Goal: Information Seeking & Learning: Find specific fact

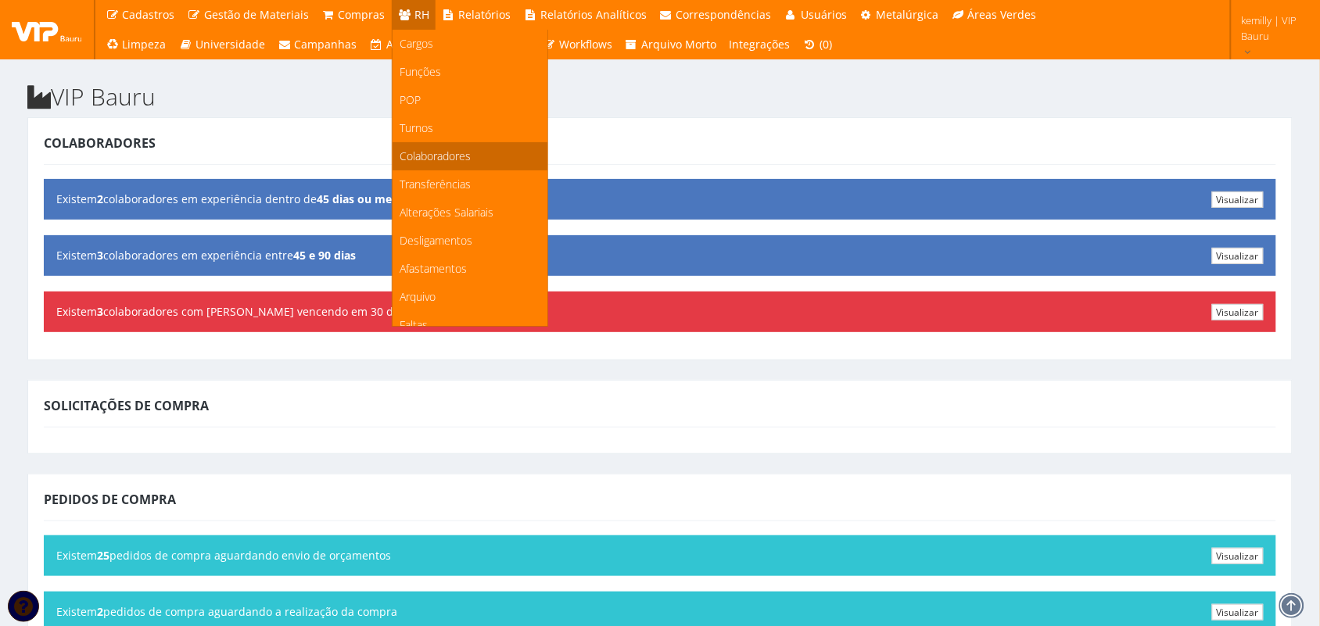
click at [430, 150] on span "Colaboradores" at bounding box center [435, 156] width 71 height 15
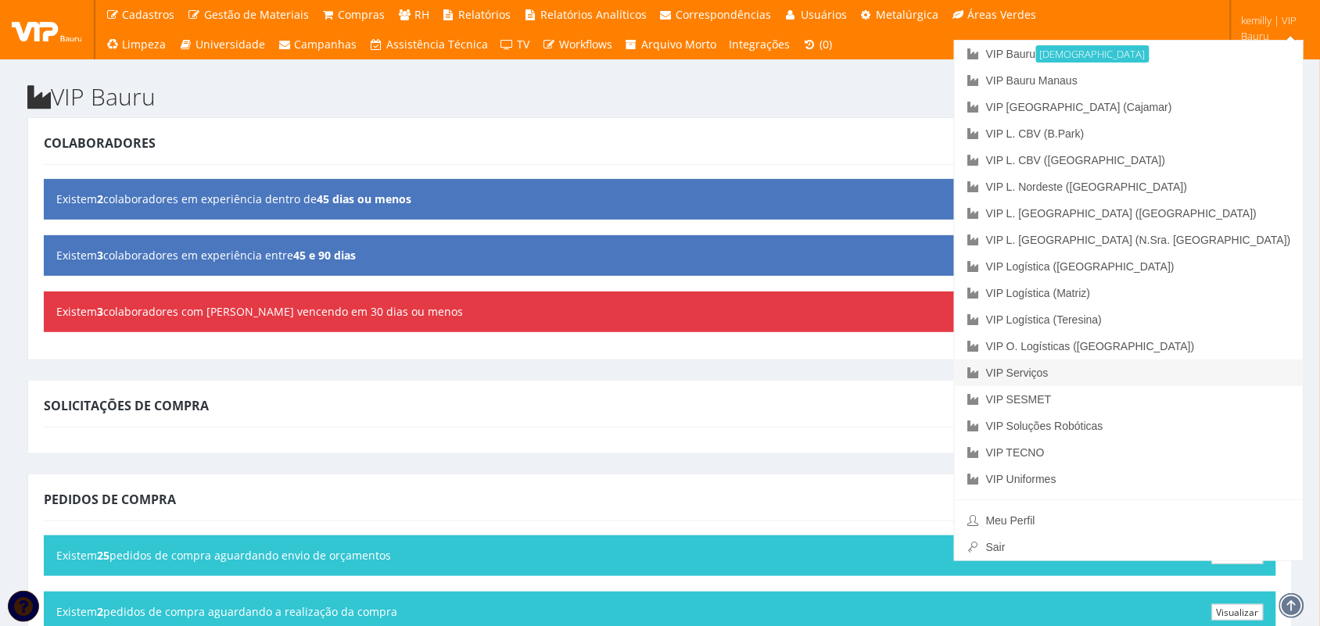
click at [1056, 373] on link "VIP Serviços" at bounding box center [1129, 373] width 349 height 27
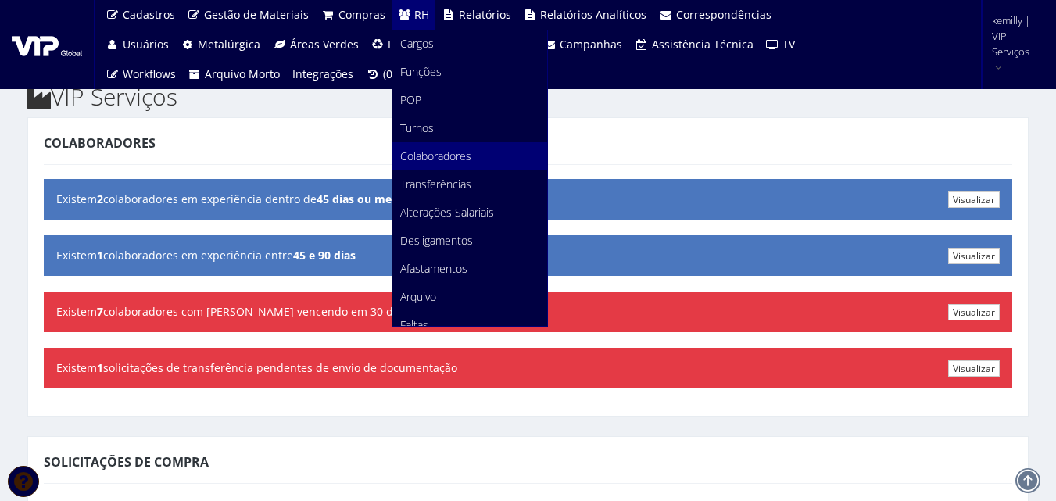
click at [436, 152] on span "Colaboradores" at bounding box center [435, 156] width 71 height 15
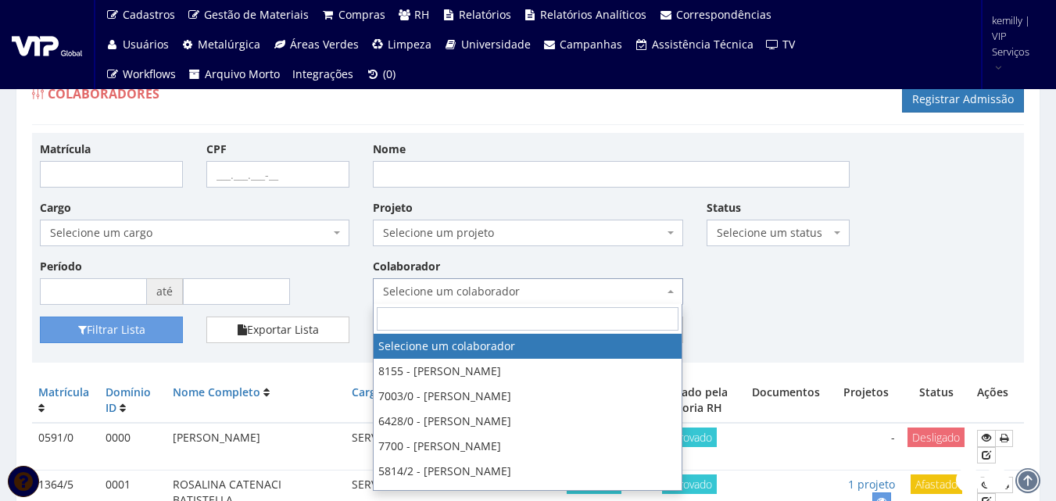
click at [493, 295] on span "Selecione um colaborador" at bounding box center [523, 292] width 280 height 16
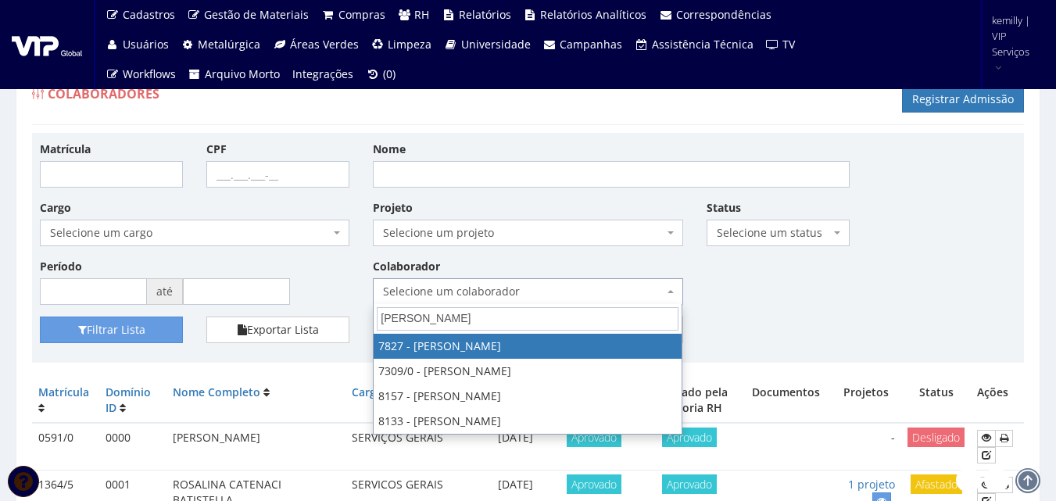
type input "[PERSON_NAME]"
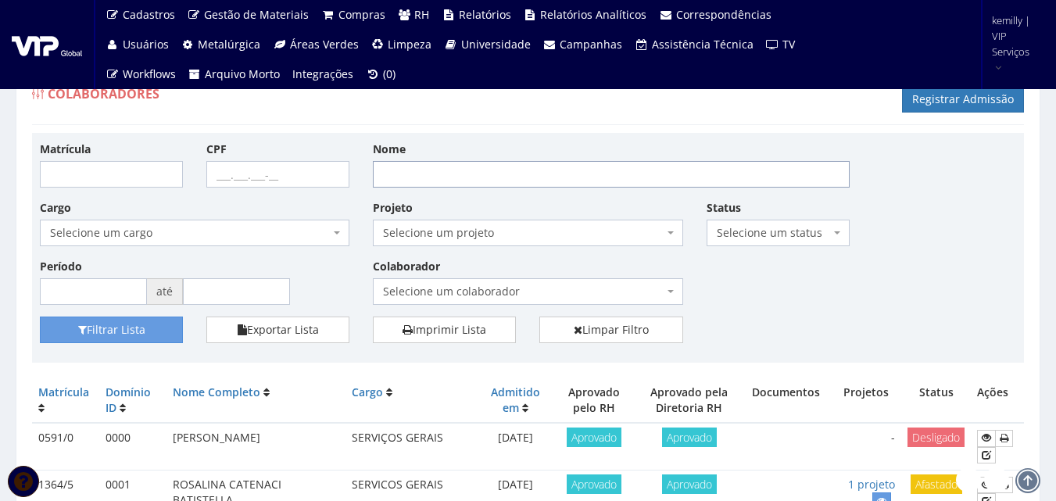
click at [478, 170] on input "Nome" at bounding box center [611, 174] width 477 height 27
type input "[PERSON_NAME]"
click at [40, 317] on button "Filtrar Lista" at bounding box center [111, 330] width 143 height 27
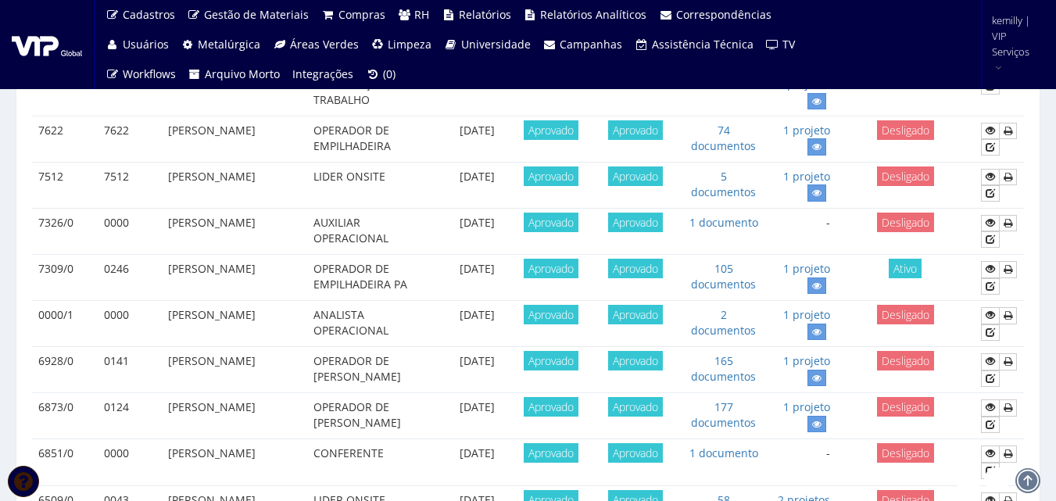
scroll to position [1016, 0]
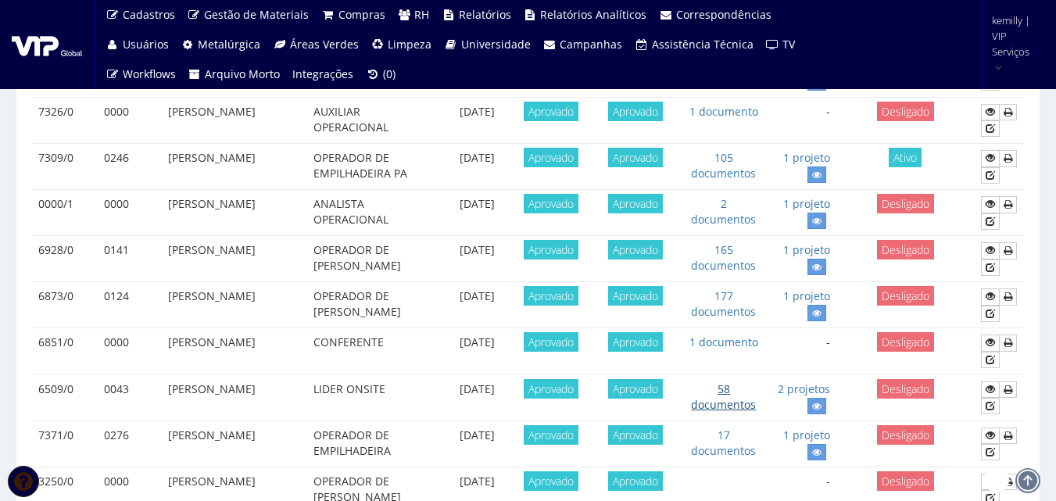
click at [735, 412] on link "58 documentos" at bounding box center [723, 397] width 65 height 30
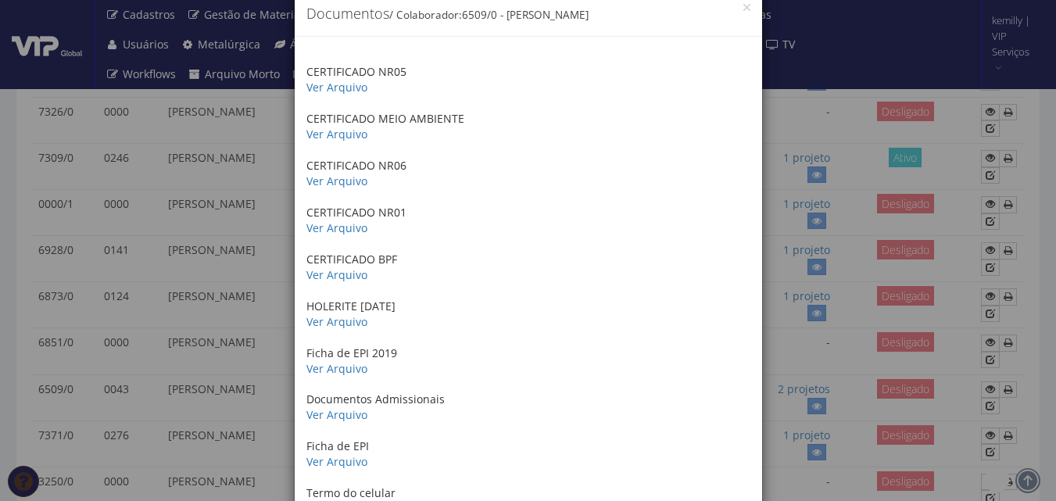
scroll to position [0, 0]
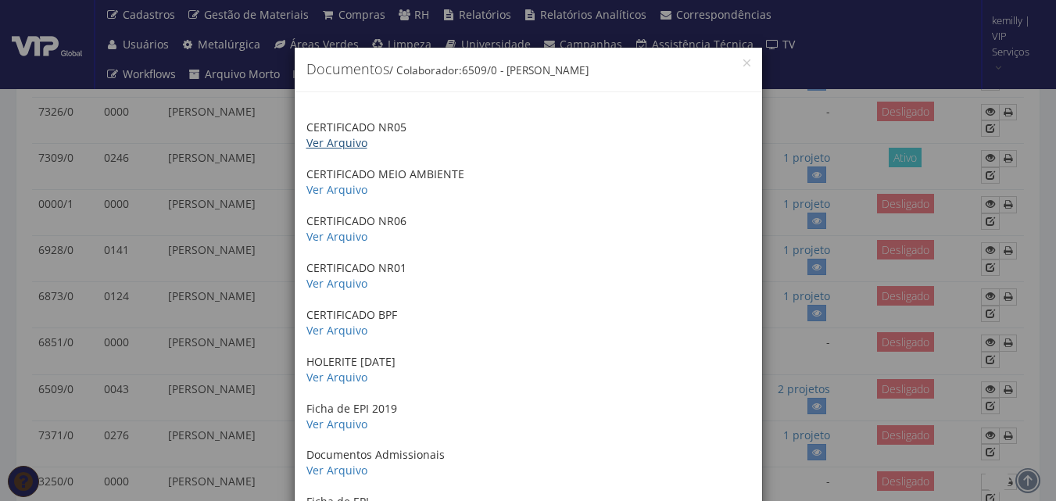
click at [334, 141] on link "Ver Arquivo" at bounding box center [337, 142] width 61 height 15
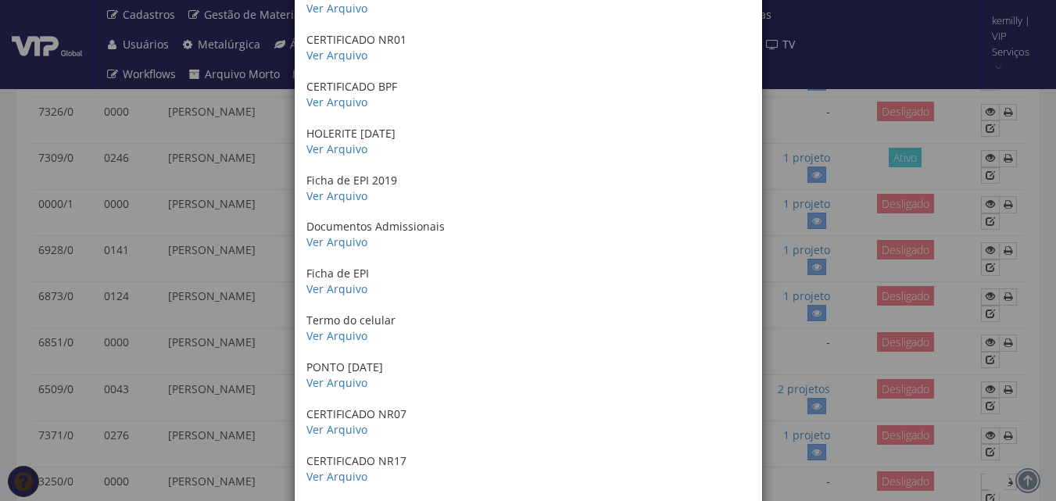
scroll to position [235, 0]
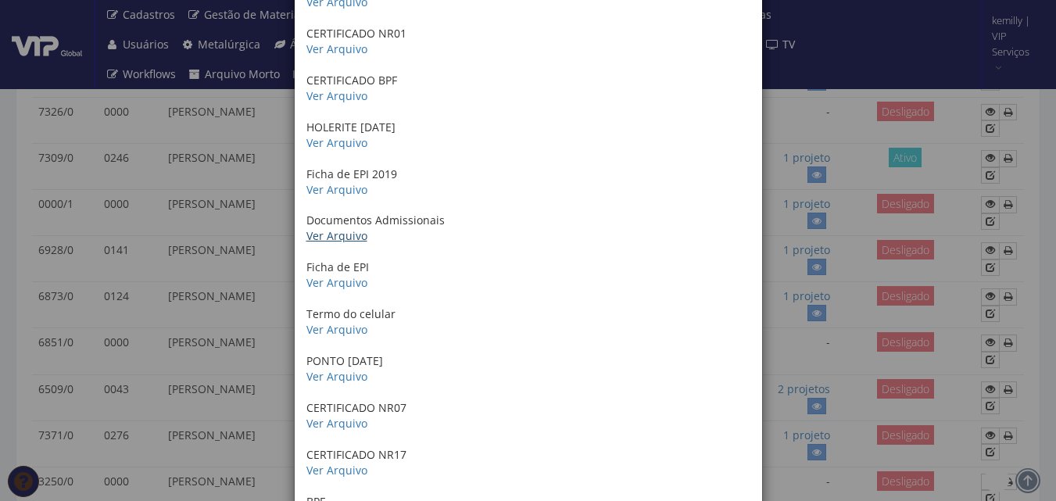
click at [342, 240] on link "Ver Arquivo" at bounding box center [337, 235] width 61 height 15
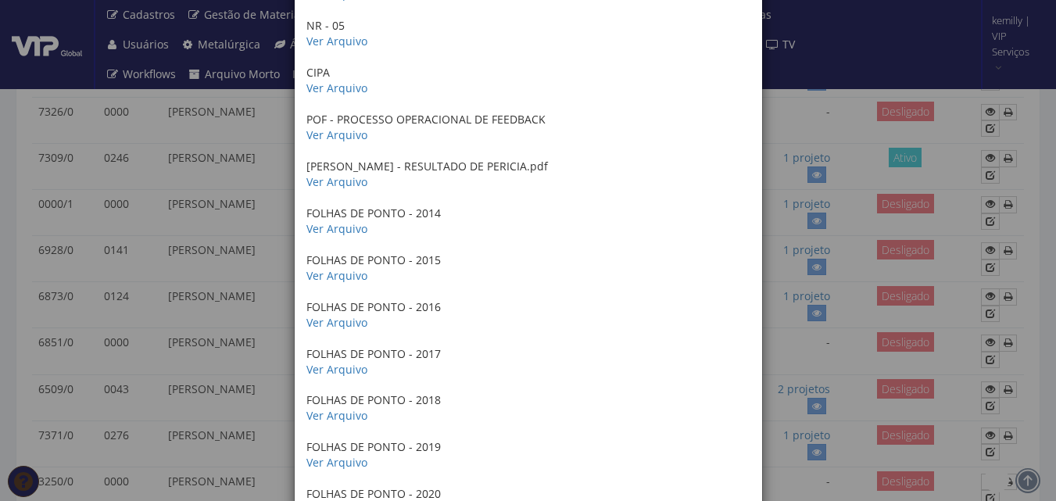
scroll to position [1798, 0]
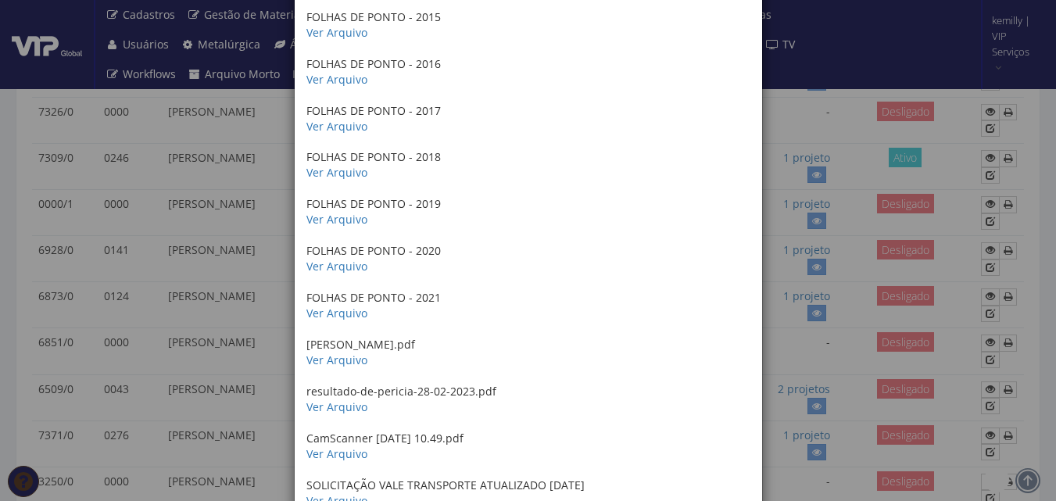
click at [136, 279] on div "× Documentos / Colaborador: 6509/0 - MARCOS ANTONIO DE AZEREDO CERTIFICADO NR05…" at bounding box center [528, 250] width 1056 height 501
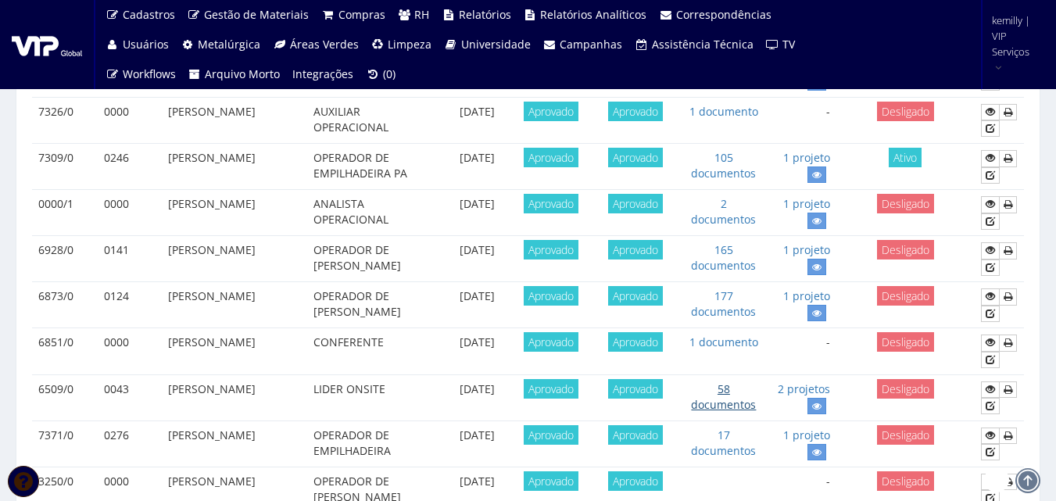
click at [731, 412] on link "58 documentos" at bounding box center [723, 397] width 65 height 30
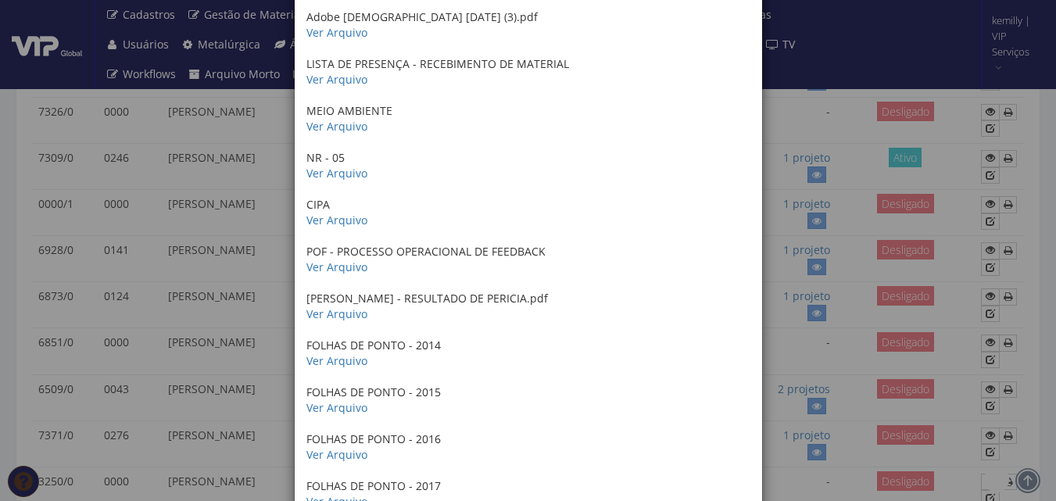
scroll to position [2440, 0]
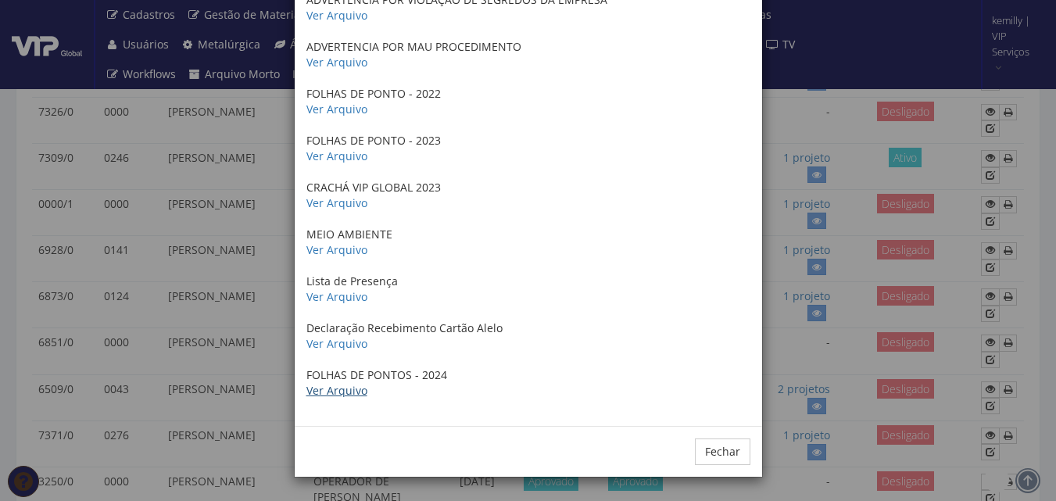
click at [310, 393] on link "Ver Arquivo" at bounding box center [337, 390] width 61 height 15
click at [340, 246] on link "Ver Arquivo" at bounding box center [337, 249] width 61 height 15
click at [349, 156] on link "Ver Arquivo" at bounding box center [337, 156] width 61 height 15
click at [345, 106] on link "Ver Arquivo" at bounding box center [337, 109] width 61 height 15
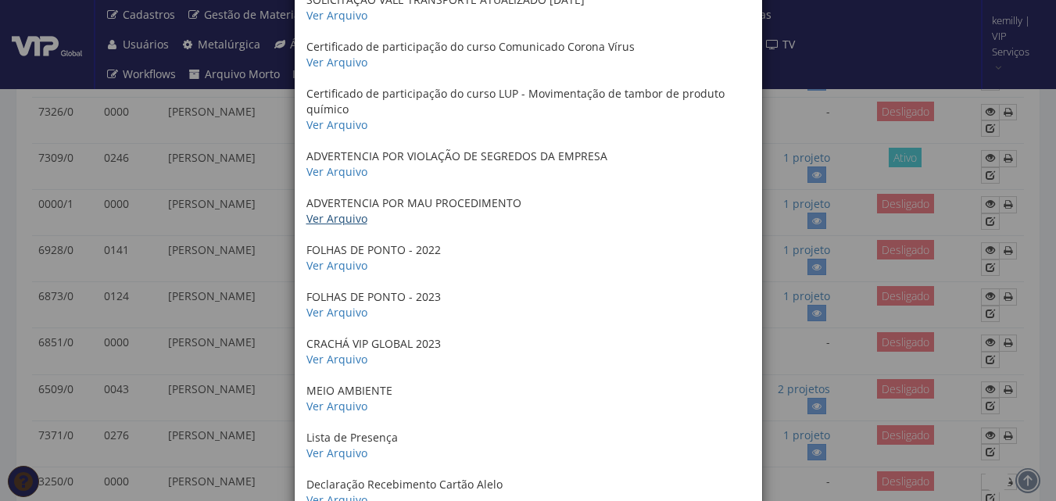
click at [326, 220] on link "Ver Arquivo" at bounding box center [337, 218] width 61 height 15
click at [343, 172] on link "Ver Arquivo" at bounding box center [337, 171] width 61 height 15
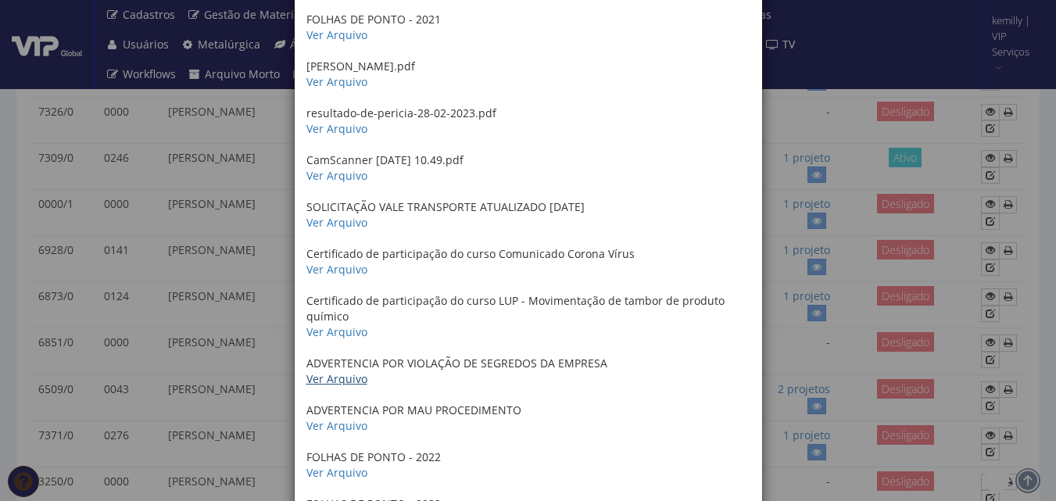
scroll to position [2049, 0]
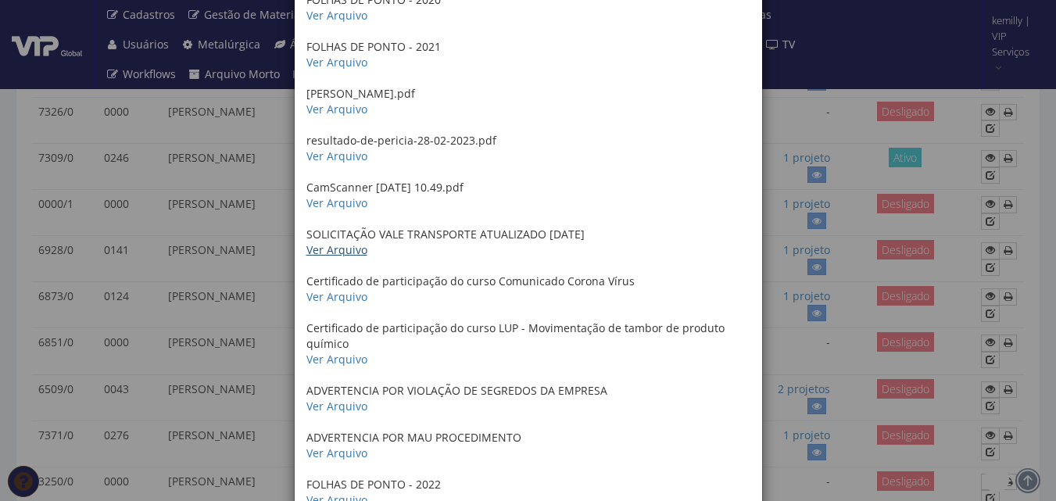
click at [321, 253] on link "Ver Arquivo" at bounding box center [337, 249] width 61 height 15
click at [307, 207] on link "Ver Arquivo" at bounding box center [337, 202] width 61 height 15
click at [340, 157] on link "Ver Arquivo" at bounding box center [337, 156] width 61 height 15
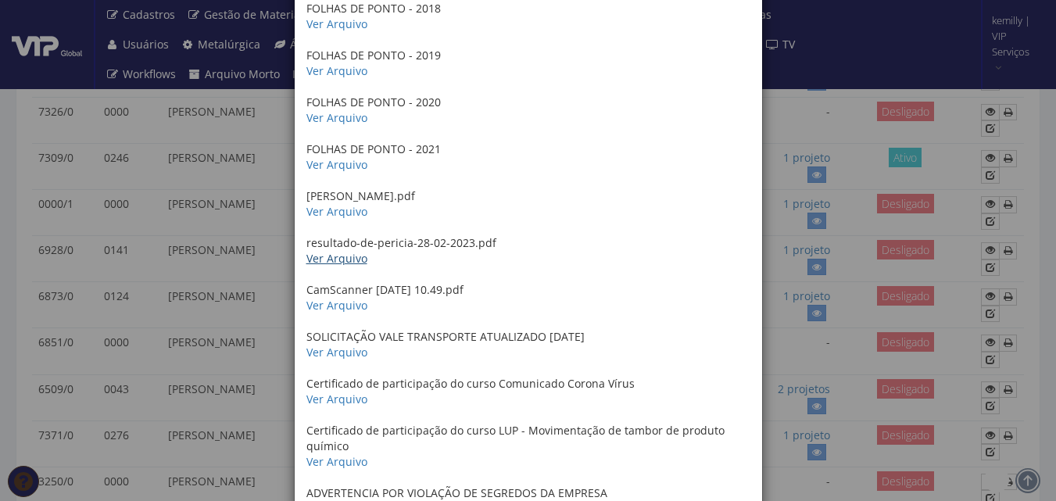
scroll to position [1815, 0]
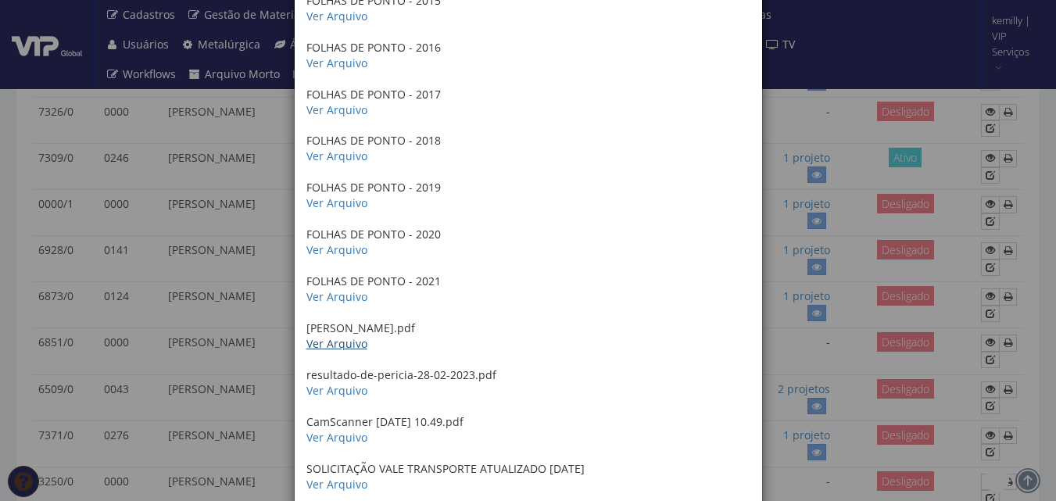
click at [335, 348] on link "Ver Arquivo" at bounding box center [337, 343] width 61 height 15
click at [330, 299] on link "Ver Arquivo" at bounding box center [337, 296] width 61 height 15
click at [347, 249] on link "Ver Arquivo" at bounding box center [337, 249] width 61 height 15
click at [351, 210] on link "Ver Arquivo" at bounding box center [337, 202] width 61 height 15
click at [328, 155] on link "Ver Arquivo" at bounding box center [337, 156] width 61 height 15
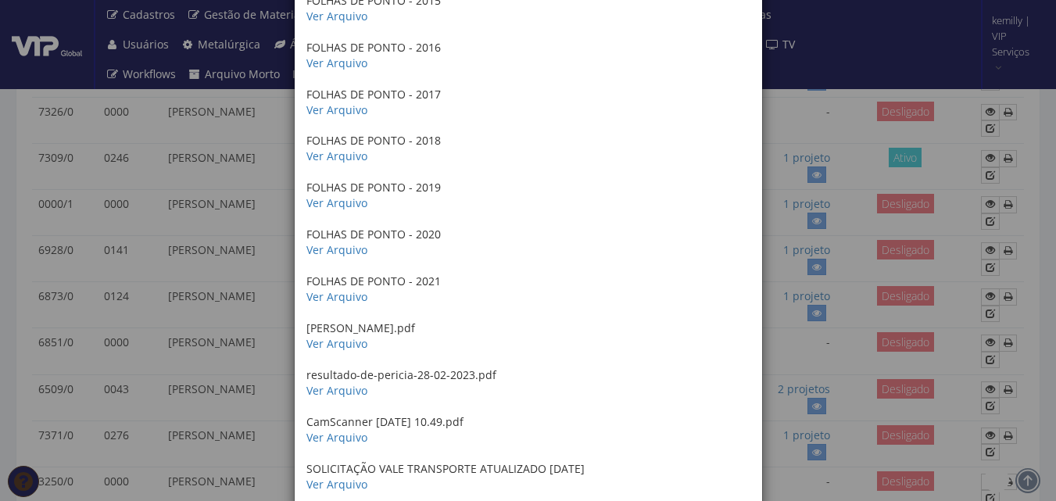
click at [349, 108] on link "Ver Arquivo" at bounding box center [337, 109] width 61 height 15
click at [327, 65] on link "Ver Arquivo" at bounding box center [337, 63] width 61 height 15
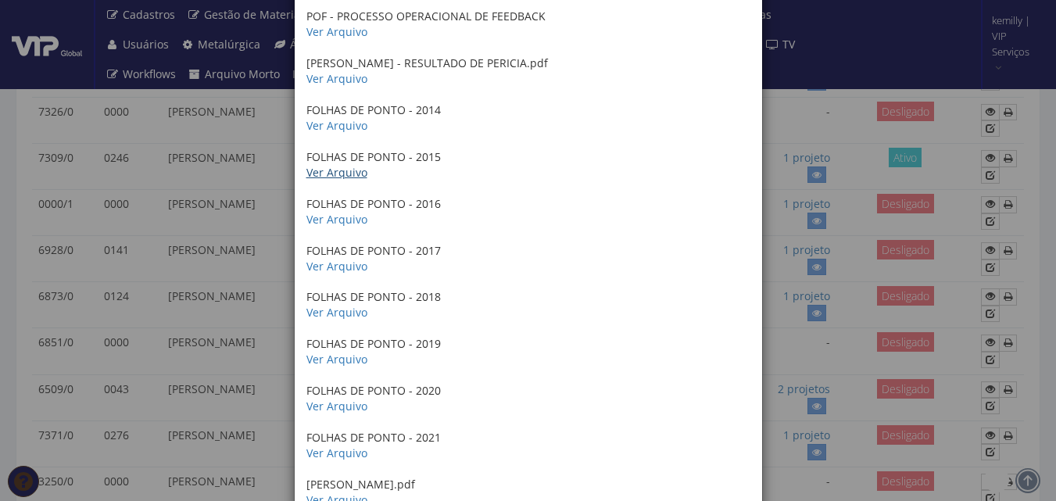
click at [329, 170] on link "Ver Arquivo" at bounding box center [337, 172] width 61 height 15
click at [342, 129] on link "Ver Arquivo" at bounding box center [337, 125] width 61 height 15
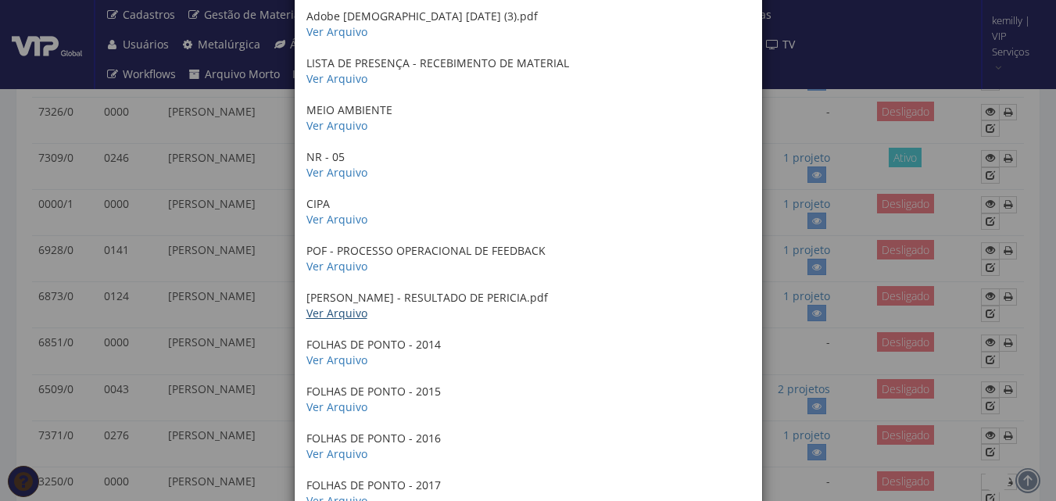
click at [327, 313] on link "Ver Arquivo" at bounding box center [337, 313] width 61 height 15
click at [349, 267] on link "Ver Arquivo" at bounding box center [337, 266] width 61 height 15
click at [334, 220] on link "Ver Arquivo" at bounding box center [337, 219] width 61 height 15
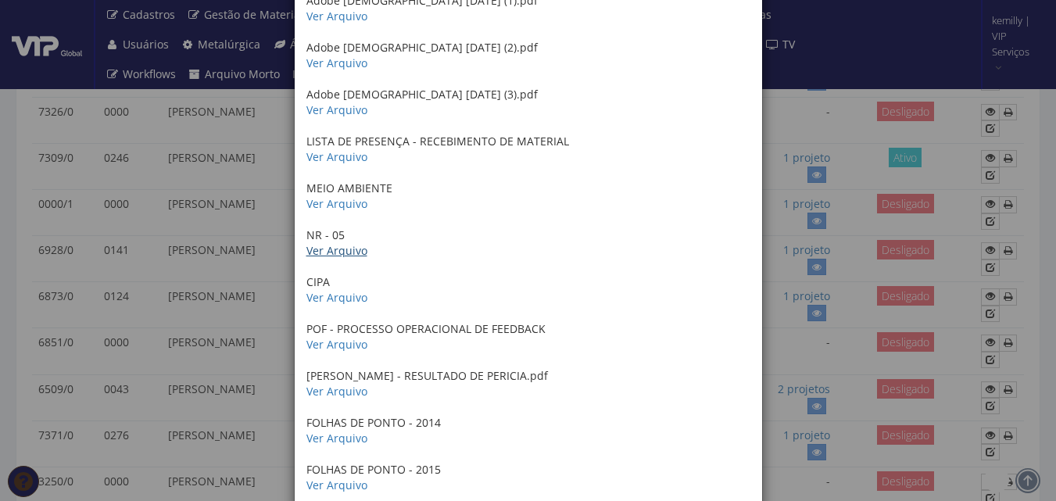
click at [324, 256] on link "Ver Arquivo" at bounding box center [337, 250] width 61 height 15
click at [324, 199] on link "Ver Arquivo" at bounding box center [337, 203] width 61 height 15
click at [514, 162] on p "LISTA DE PRESENÇA - RECEBIMENTO DE MATERIAL Ver Arquivo" at bounding box center [529, 149] width 444 height 31
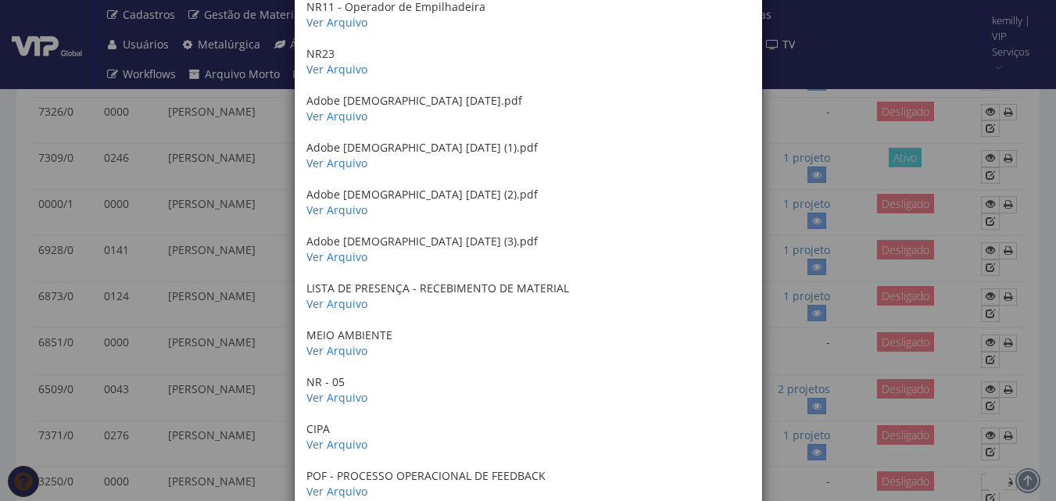
scroll to position [1111, 0]
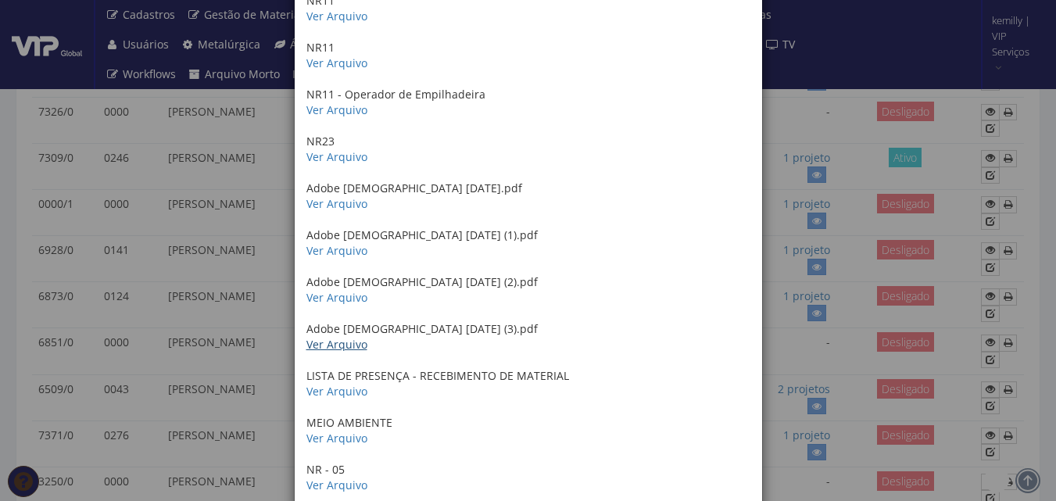
click at [339, 347] on link "Ver Arquivo" at bounding box center [337, 344] width 61 height 15
click at [310, 299] on link "Ver Arquivo" at bounding box center [337, 297] width 61 height 15
click at [347, 250] on link "Ver Arquivo" at bounding box center [337, 250] width 61 height 15
click at [316, 210] on link "Ver Arquivo" at bounding box center [337, 203] width 61 height 15
click at [340, 156] on link "Ver Arquivo" at bounding box center [337, 156] width 61 height 15
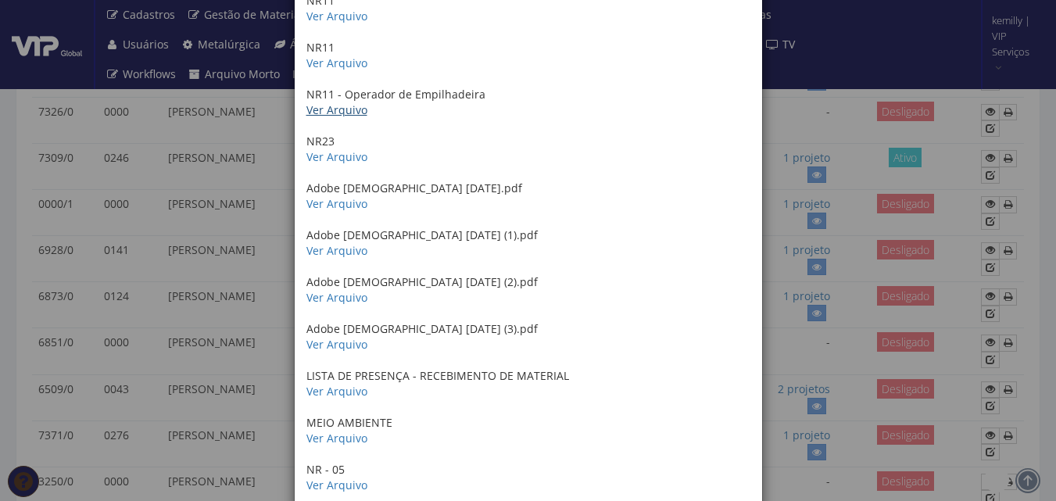
click at [327, 106] on link "Ver Arquivo" at bounding box center [337, 109] width 61 height 15
click at [317, 61] on link "Ver Arquivo" at bounding box center [337, 63] width 61 height 15
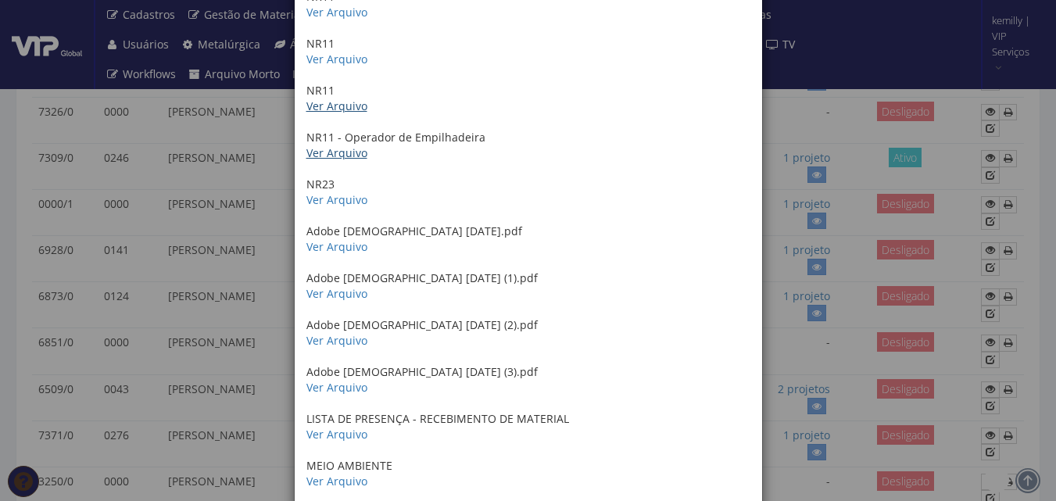
scroll to position [1033, 0]
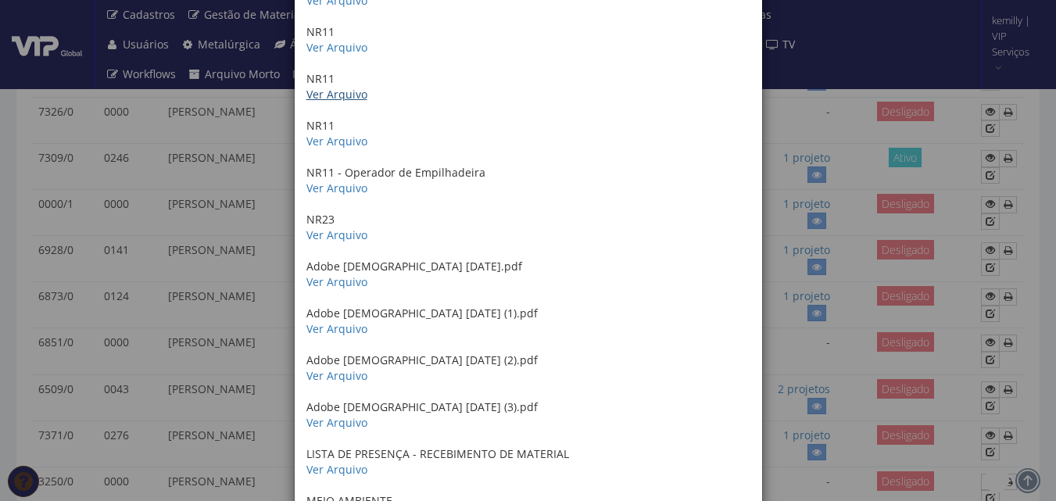
click at [337, 98] on link "Ver Arquivo" at bounding box center [337, 94] width 61 height 15
click at [340, 53] on link "Ver Arquivo" at bounding box center [337, 47] width 61 height 15
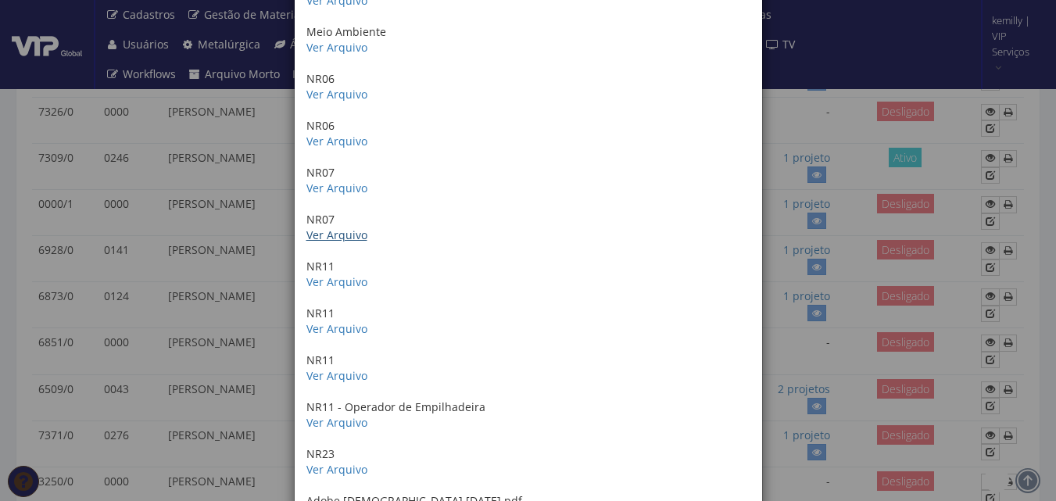
click at [333, 235] on link "Ver Arquivo" at bounding box center [337, 235] width 61 height 15
click at [338, 192] on link "Ver Arquivo" at bounding box center [337, 188] width 61 height 15
click at [332, 143] on link "Ver Arquivo" at bounding box center [337, 141] width 61 height 15
click at [324, 192] on link "Ver Arquivo" at bounding box center [337, 188] width 61 height 15
click at [319, 138] on link "Ver Arquivo" at bounding box center [337, 141] width 61 height 15
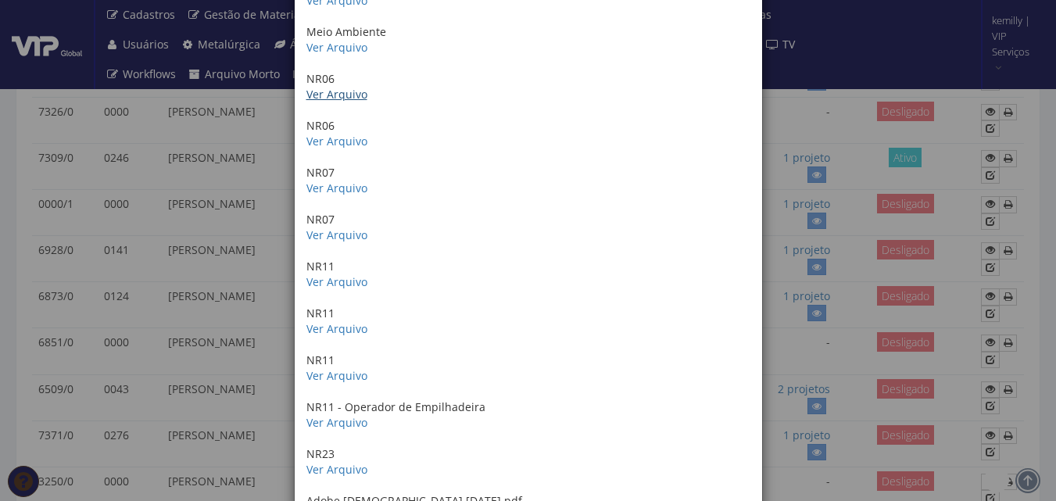
click at [340, 95] on link "Ver Arquivo" at bounding box center [337, 94] width 61 height 15
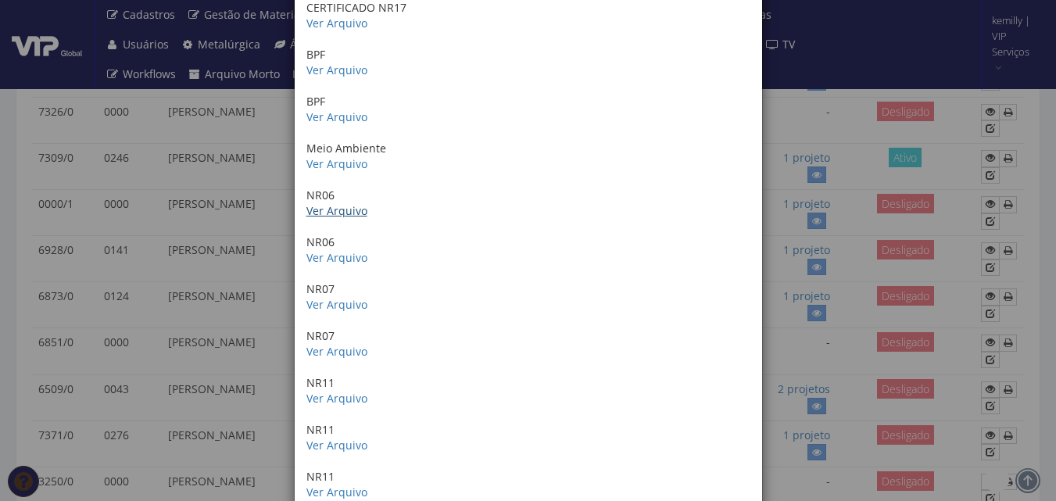
scroll to position [564, 0]
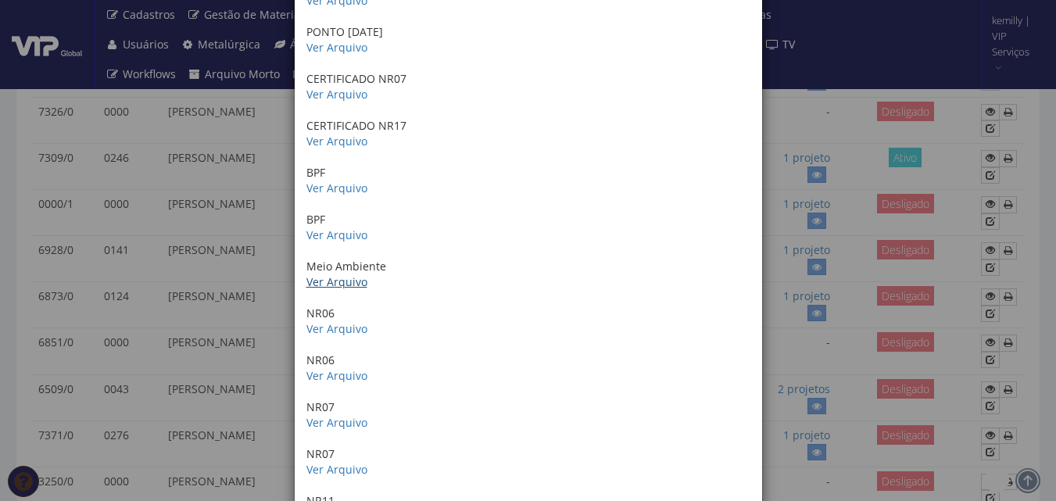
click at [329, 285] on link "Ver Arquivo" at bounding box center [337, 281] width 61 height 15
click at [331, 237] on link "Ver Arquivo" at bounding box center [337, 235] width 61 height 15
click at [328, 188] on link "Ver Arquivo" at bounding box center [337, 188] width 61 height 15
click at [334, 142] on link "Ver Arquivo" at bounding box center [337, 141] width 61 height 15
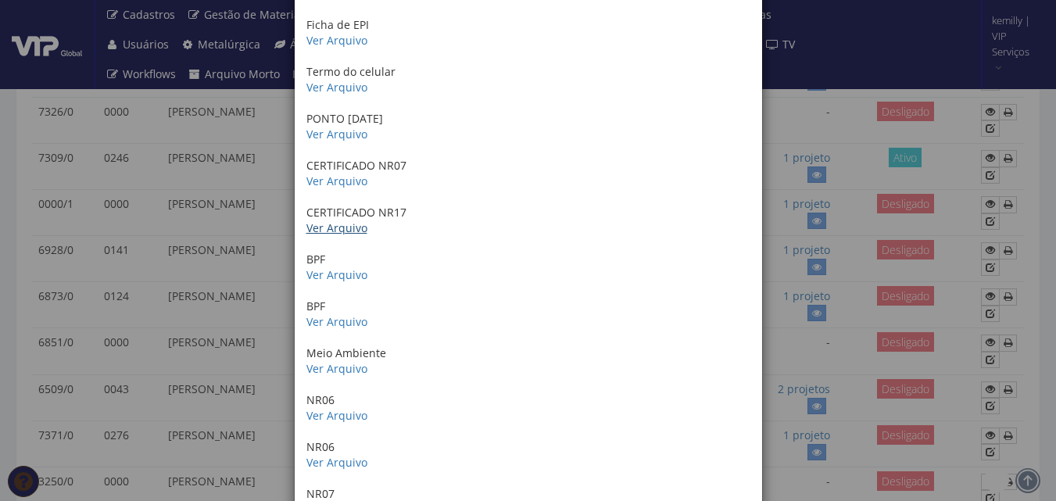
scroll to position [407, 0]
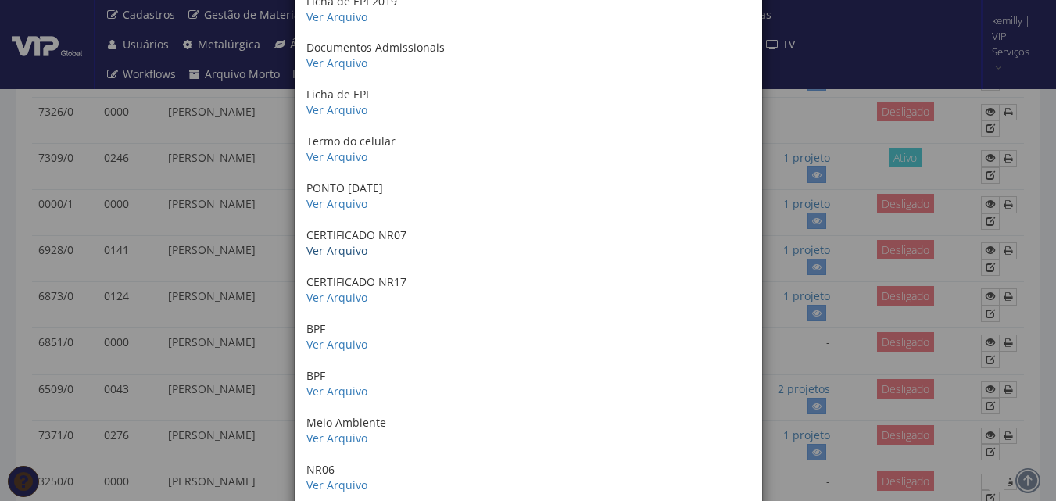
click at [340, 246] on link "Ver Arquivo" at bounding box center [337, 250] width 61 height 15
click at [344, 204] on link "Ver Arquivo" at bounding box center [337, 203] width 61 height 15
click at [324, 153] on link "Ver Arquivo" at bounding box center [337, 156] width 61 height 15
click at [347, 111] on link "Ver Arquivo" at bounding box center [337, 109] width 61 height 15
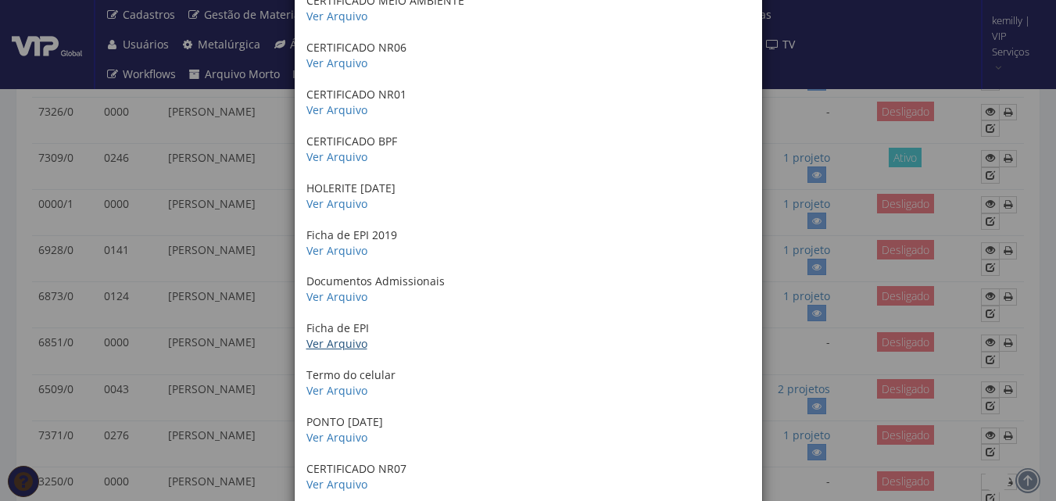
scroll to position [173, 0]
click at [342, 299] on link "Ver Arquivo" at bounding box center [337, 297] width 61 height 15
click at [336, 253] on link "Ver Arquivo" at bounding box center [337, 251] width 61 height 15
click at [346, 199] on link "Ver Arquivo" at bounding box center [337, 204] width 61 height 15
click at [335, 164] on link "Ver Arquivo" at bounding box center [337, 157] width 61 height 15
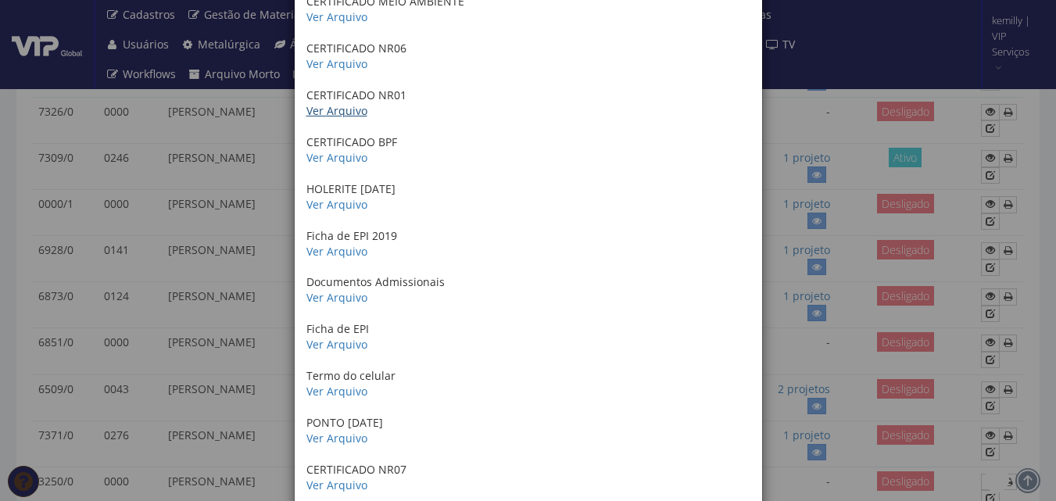
click at [350, 112] on link "Ver Arquivo" at bounding box center [337, 110] width 61 height 15
drag, startPoint x: 346, startPoint y: 63, endPoint x: 343, endPoint y: 54, distance: 9.7
click at [346, 63] on link "Ver Arquivo" at bounding box center [337, 63] width 61 height 15
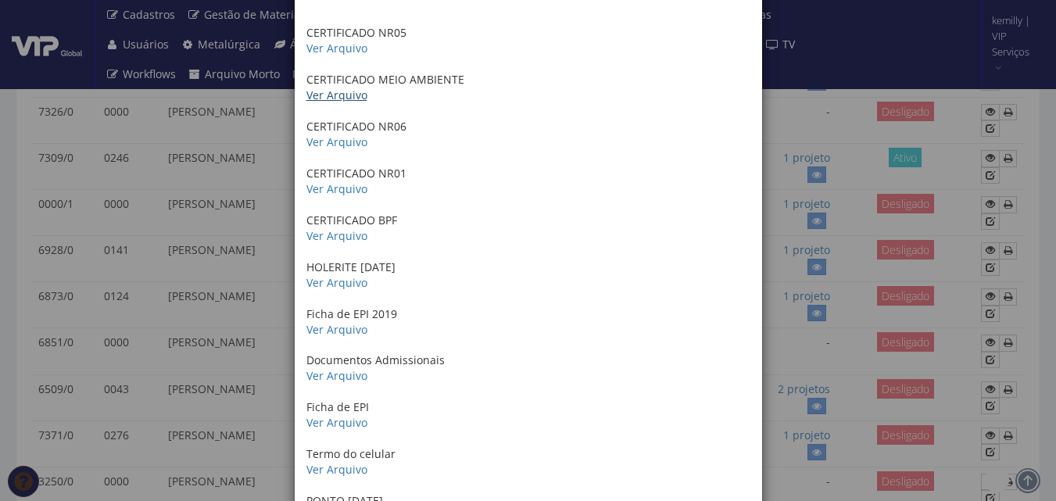
click at [339, 91] on link "Ver Arquivo" at bounding box center [337, 95] width 61 height 15
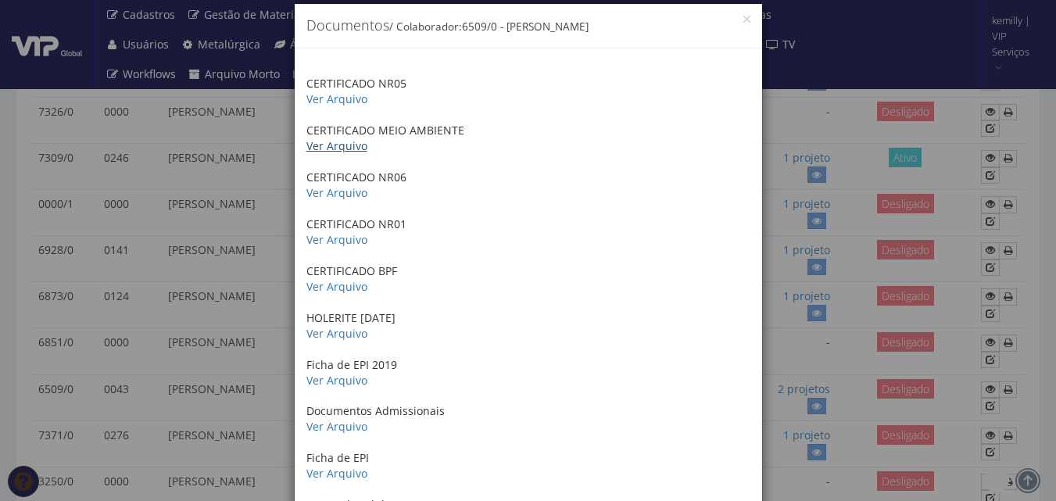
scroll to position [16, 0]
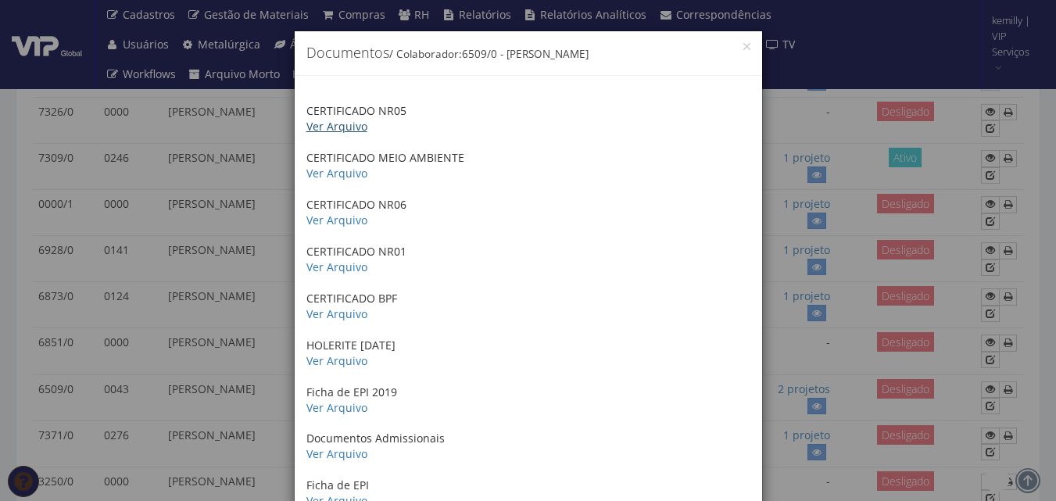
click at [338, 127] on link "Ver Arquivo" at bounding box center [337, 126] width 61 height 15
click at [778, 325] on div "× Documentos / Colaborador: 6509/0 - MARCOS ANTONIO DE AZEREDO CERTIFICADO NR05…" at bounding box center [528, 250] width 1056 height 501
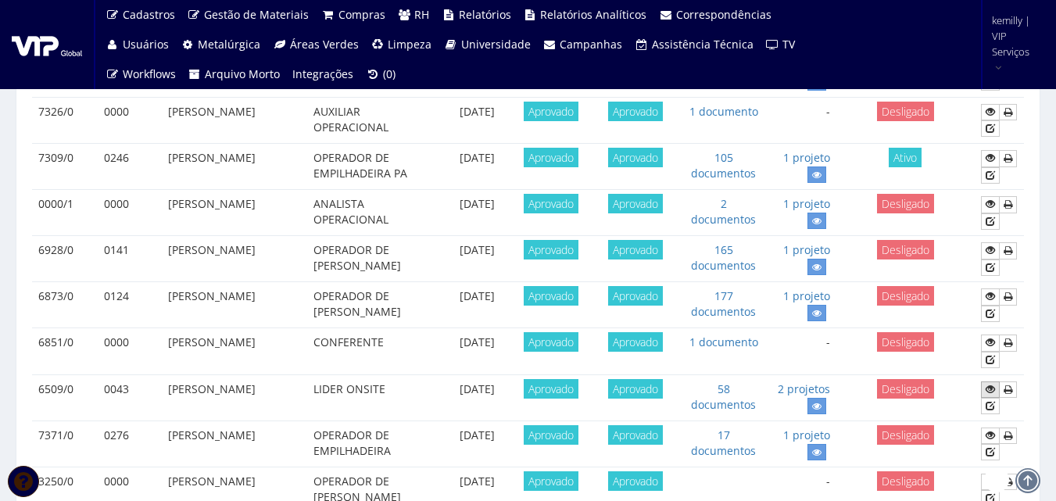
click at [988, 395] on icon at bounding box center [990, 389] width 9 height 11
click at [993, 395] on icon at bounding box center [990, 389] width 9 height 11
click at [990, 395] on icon at bounding box center [990, 389] width 9 height 11
click at [991, 395] on icon at bounding box center [990, 389] width 9 height 11
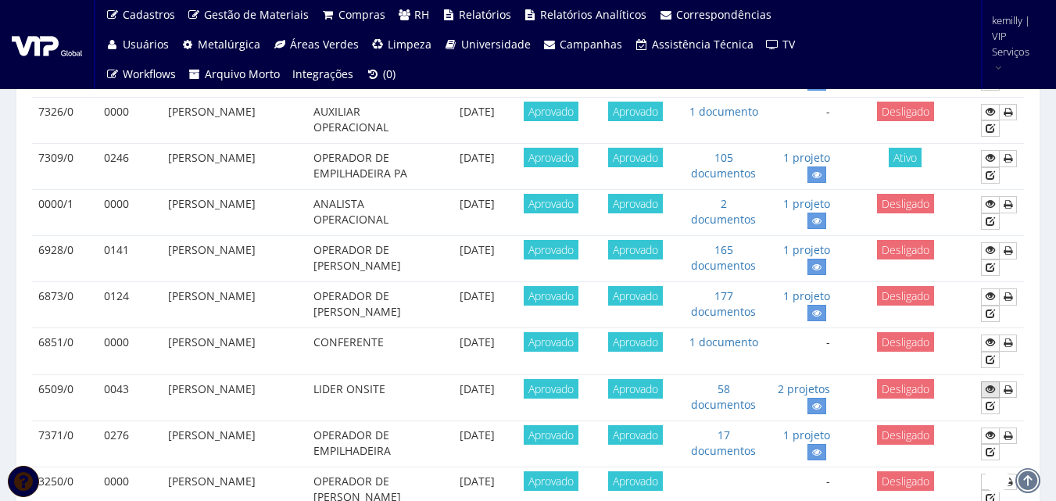
click at [991, 395] on icon at bounding box center [990, 389] width 9 height 11
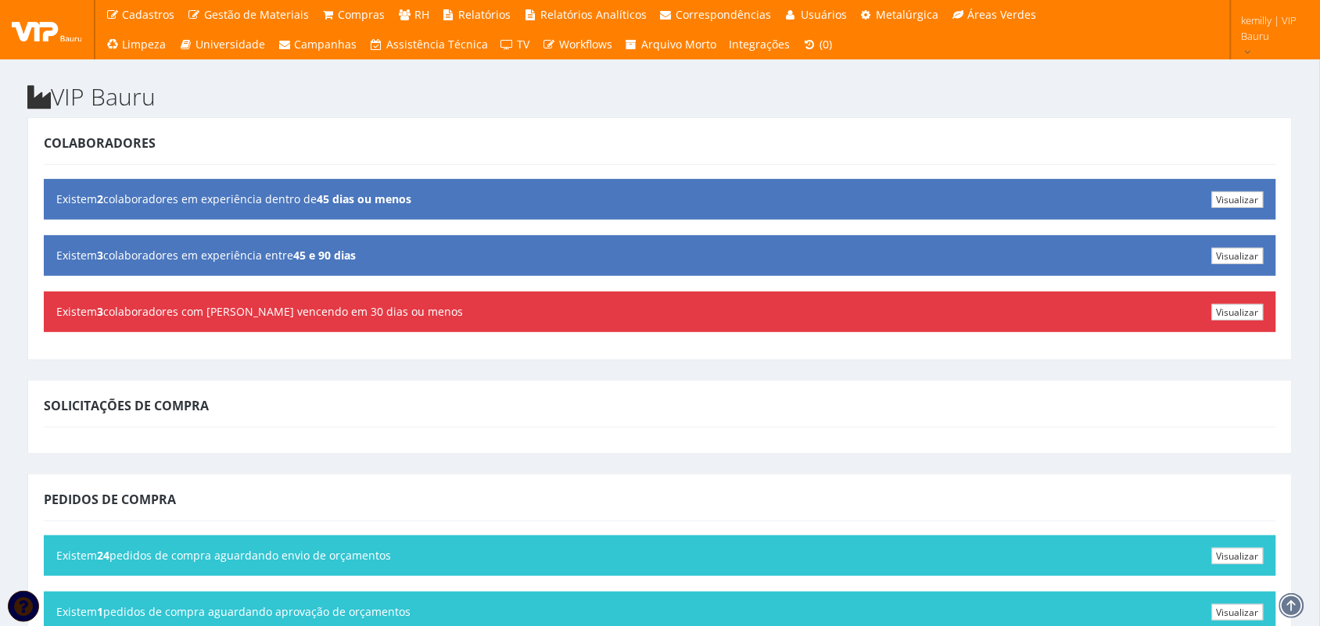
click at [597, 107] on h2 "VIP Bauru" at bounding box center [659, 97] width 1265 height 26
click at [598, 107] on h2 "VIP Bauru" at bounding box center [659, 97] width 1265 height 26
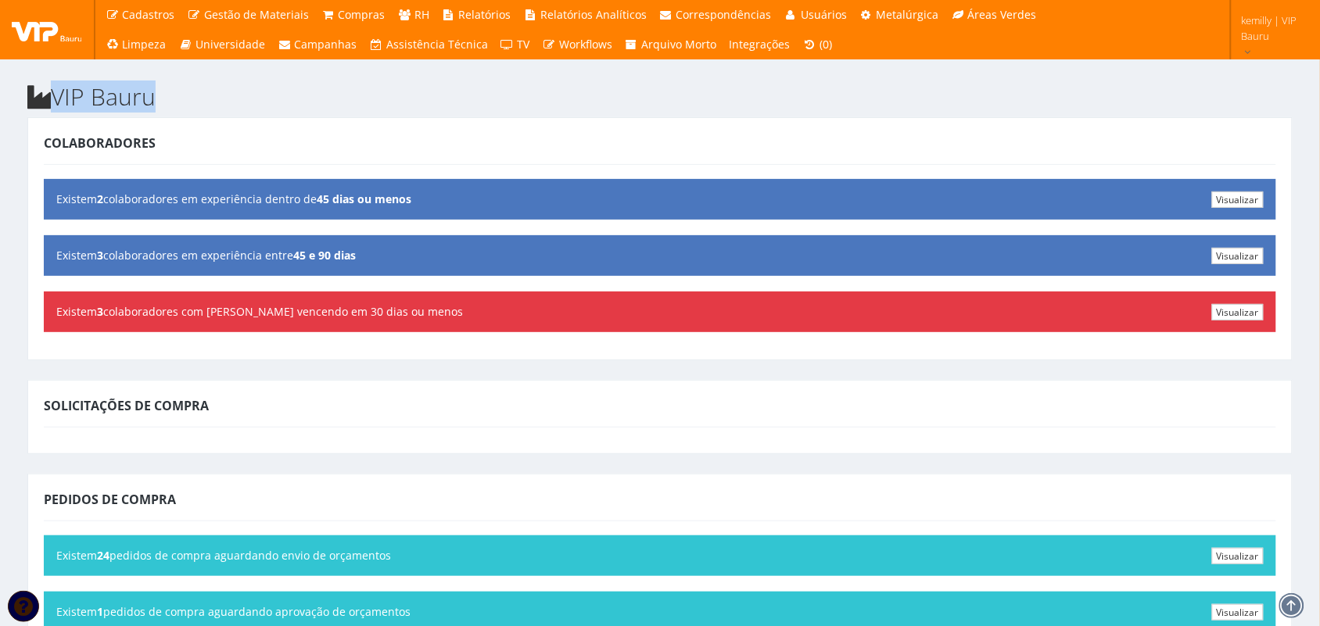
click at [599, 107] on h2 "VIP Bauru" at bounding box center [659, 97] width 1265 height 26
click at [601, 109] on h2 "VIP Bauru" at bounding box center [659, 97] width 1265 height 26
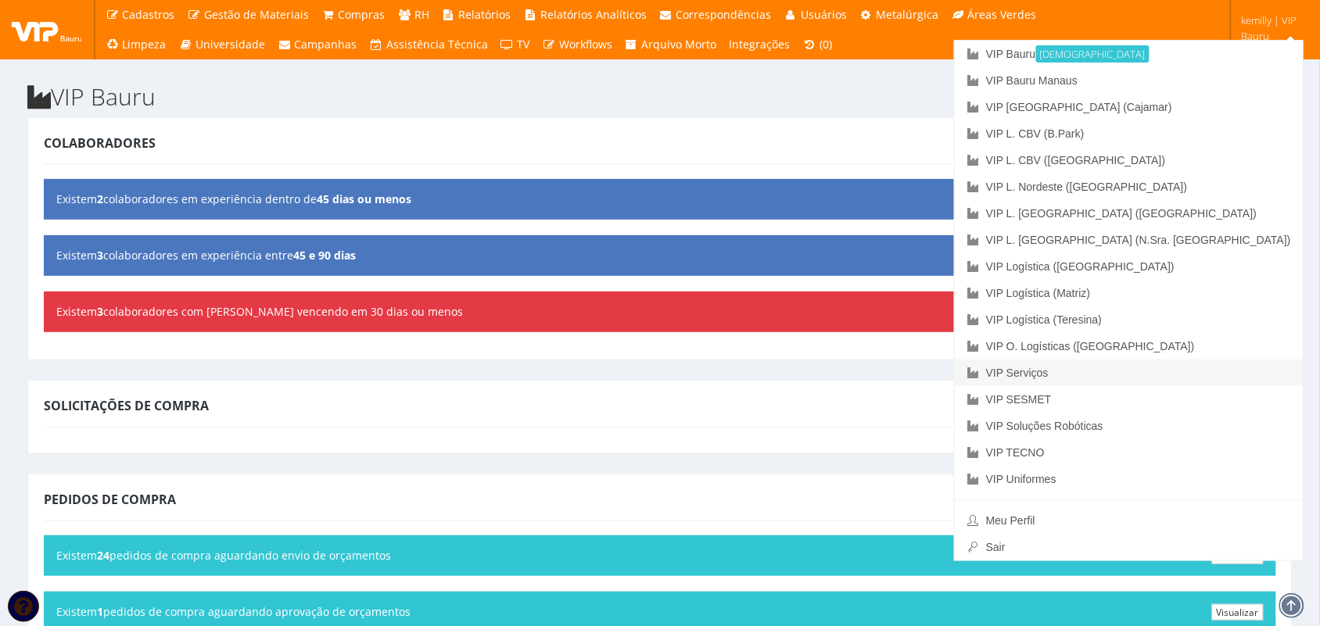
click at [1181, 364] on link "VIP Serviços" at bounding box center [1129, 373] width 349 height 27
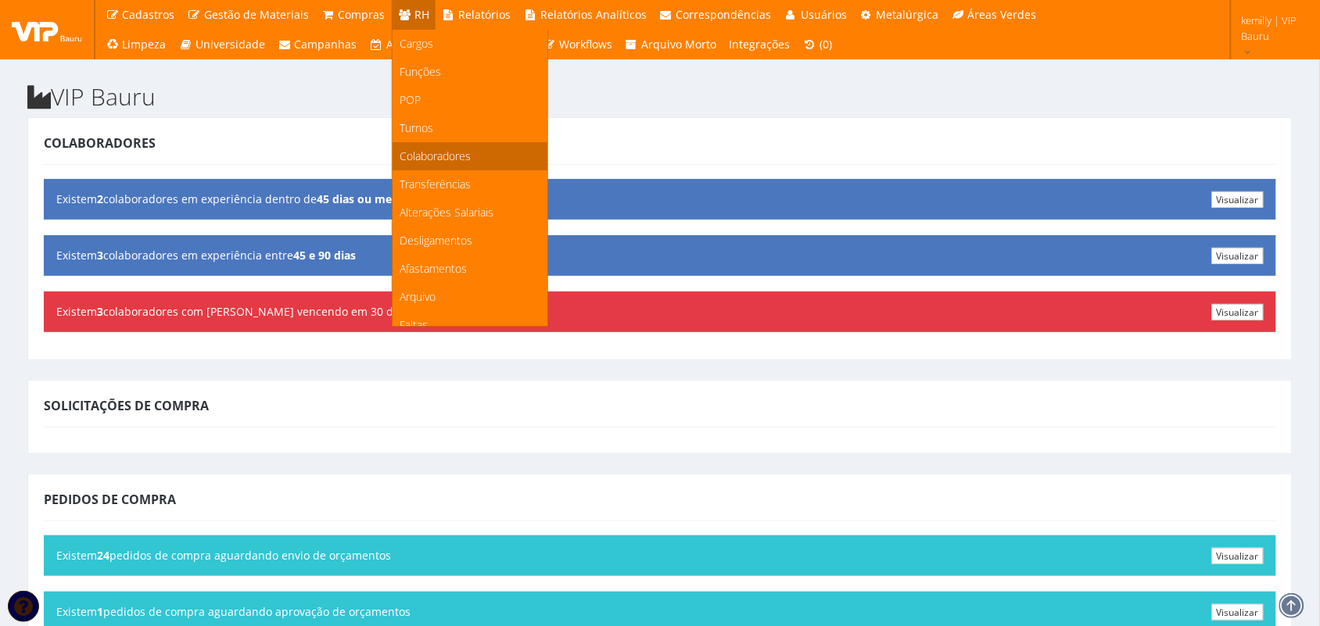
click at [439, 152] on span "Colaboradores" at bounding box center [435, 156] width 71 height 15
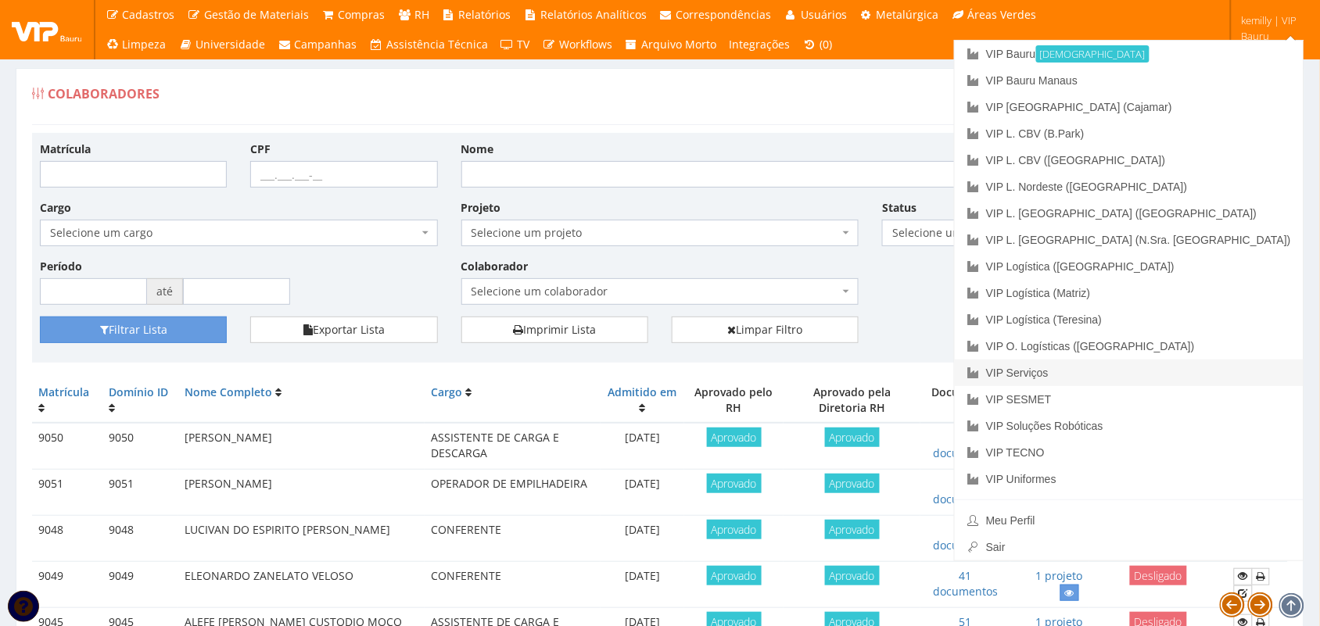
click at [1174, 372] on link "VIP Serviços" at bounding box center [1129, 373] width 349 height 27
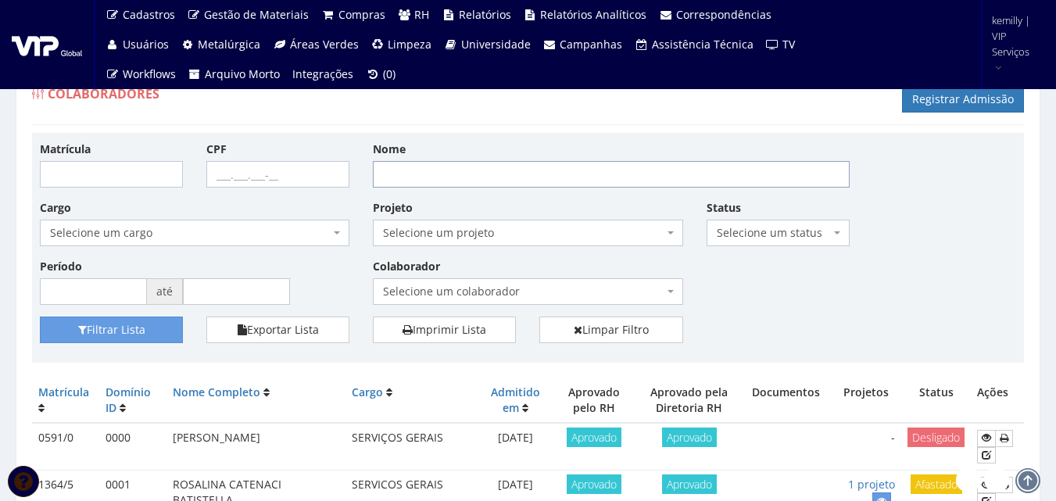
click at [620, 178] on input "Nome" at bounding box center [611, 174] width 477 height 27
type input "MARCO ANTONIO"
click at [40, 317] on button "Filtrar Lista" at bounding box center [111, 330] width 143 height 27
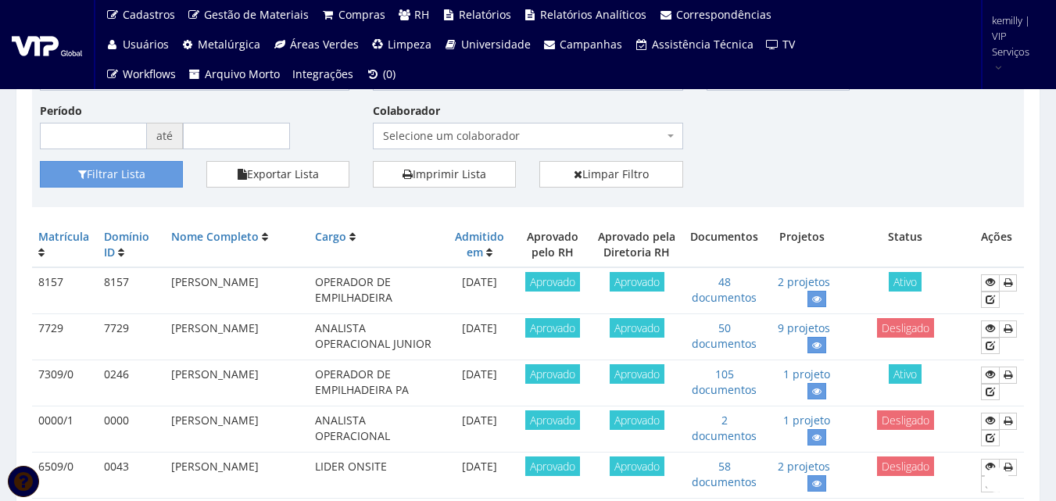
scroll to position [313, 0]
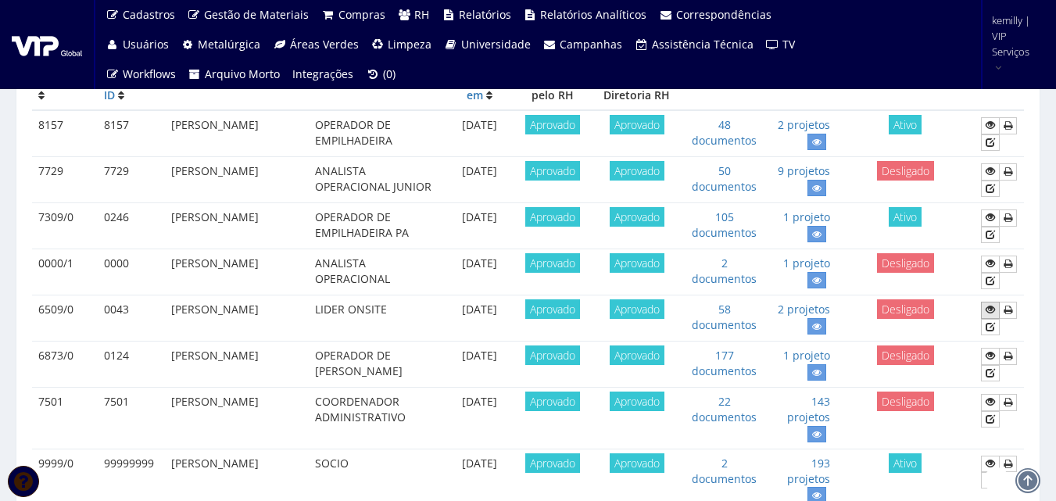
click at [989, 309] on icon at bounding box center [990, 309] width 9 height 11
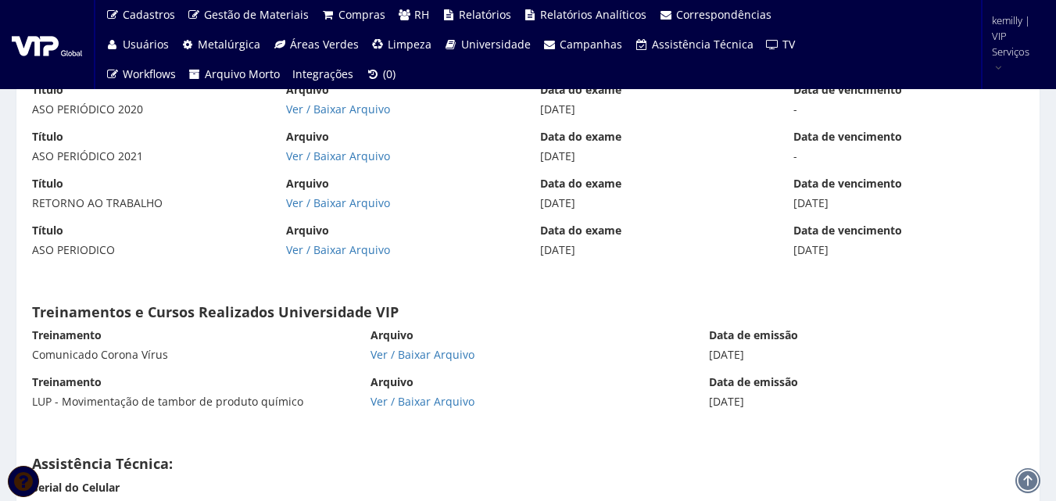
scroll to position [9216, 0]
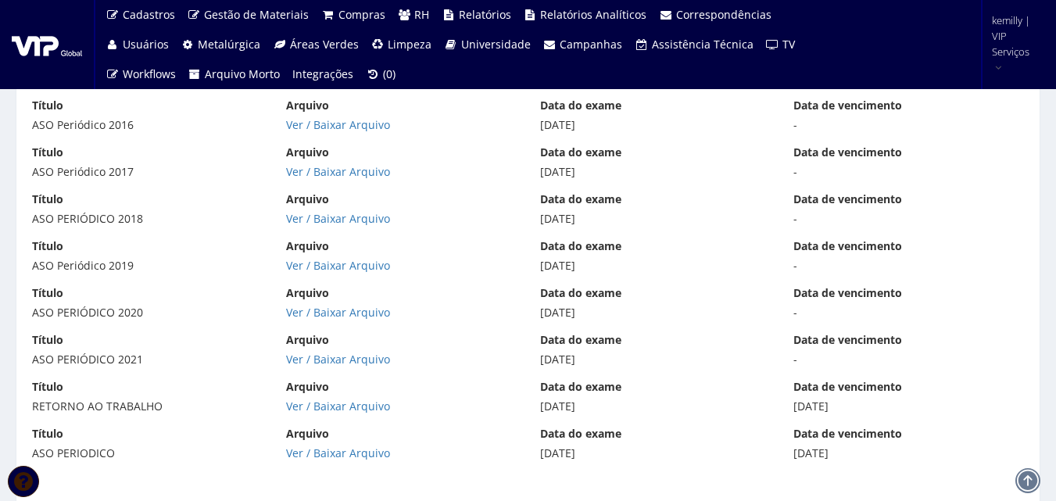
click at [450, 399] on div "Ver / Baixar Arquivo" at bounding box center [401, 407] width 231 height 16
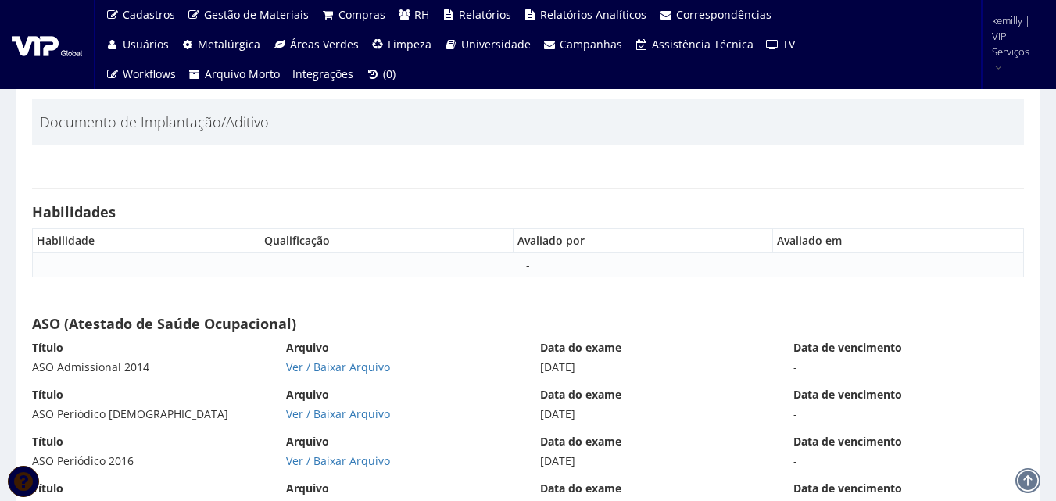
scroll to position [8904, 0]
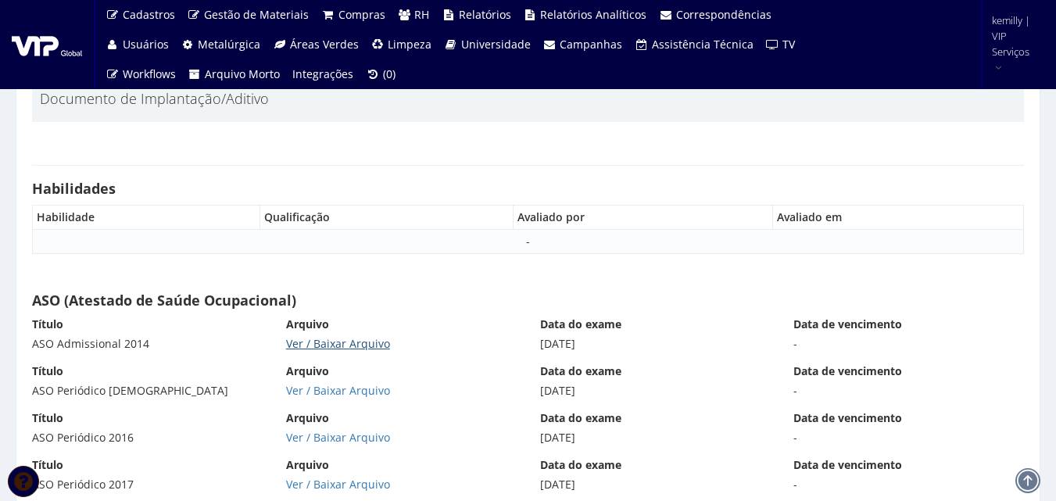
click at [331, 336] on link "Ver / Baixar Arquivo" at bounding box center [338, 343] width 104 height 15
click at [350, 383] on link "Ver / Baixar Arquivo" at bounding box center [338, 390] width 104 height 15
click at [328, 430] on link "Ver / Baixar Arquivo" at bounding box center [338, 437] width 104 height 15
click at [319, 477] on link "Ver / Baixar Arquivo" at bounding box center [338, 484] width 104 height 15
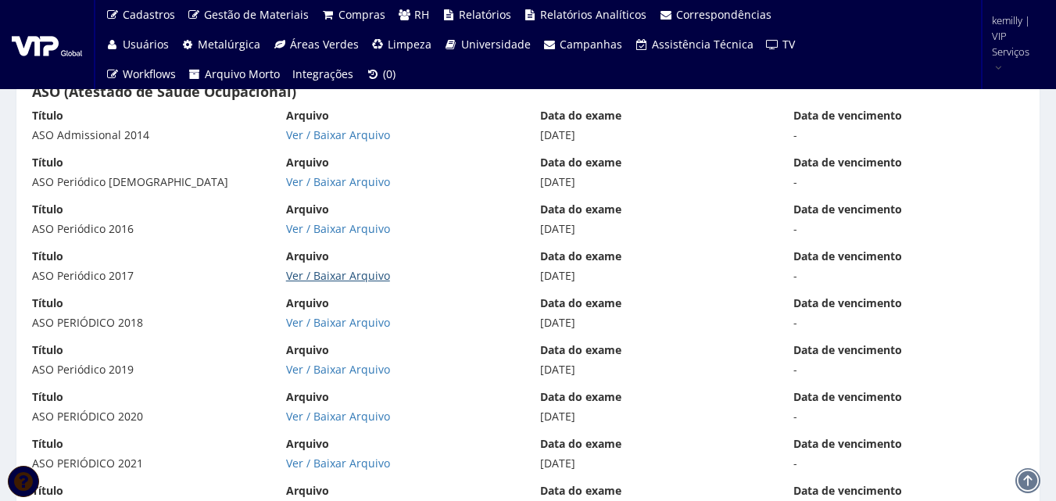
scroll to position [9138, 0]
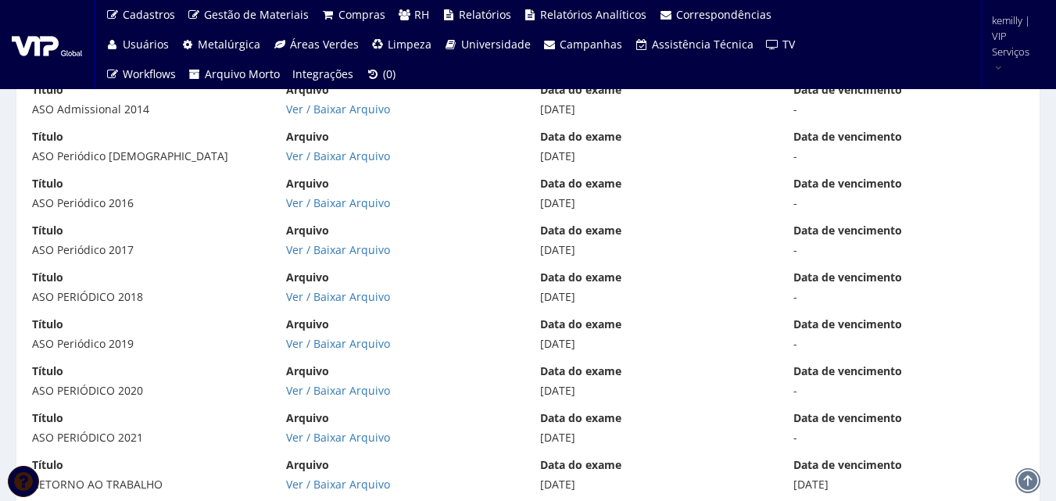
click at [343, 289] on div "Ver / Baixar Arquivo" at bounding box center [401, 297] width 231 height 16
click at [343, 289] on link "Ver / Baixar Arquivo" at bounding box center [338, 296] width 104 height 15
click at [311, 336] on link "Ver / Baixar Arquivo" at bounding box center [338, 343] width 104 height 15
click at [310, 383] on link "Ver / Baixar Arquivo" at bounding box center [338, 390] width 104 height 15
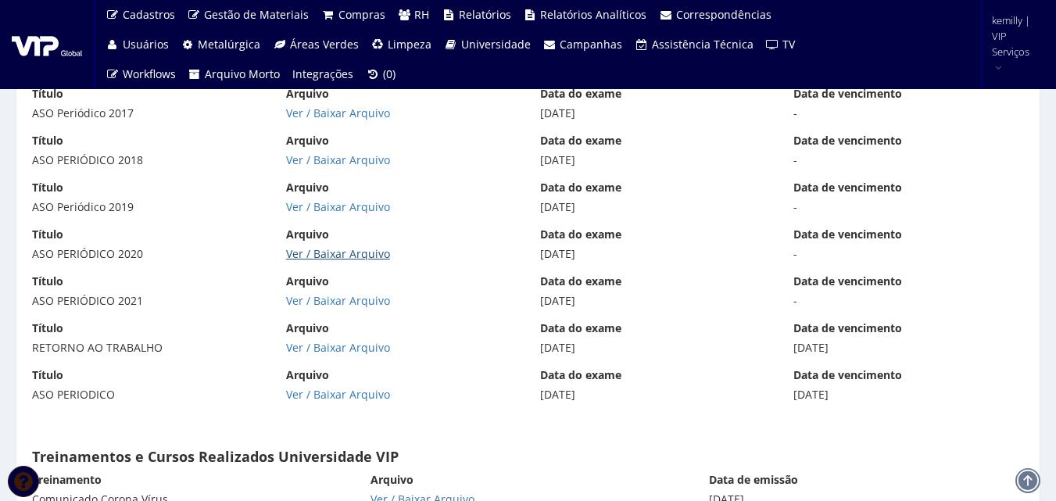
scroll to position [9295, 0]
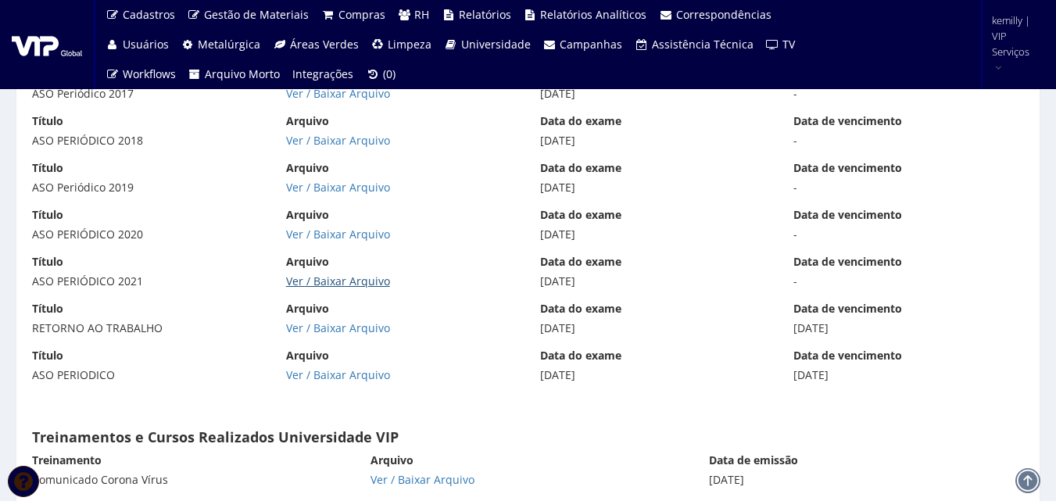
click at [350, 274] on link "Ver / Baixar Arquivo" at bounding box center [338, 281] width 104 height 15
click at [353, 321] on link "Ver / Baixar Arquivo" at bounding box center [338, 328] width 104 height 15
click at [352, 367] on link "Ver / Baixar Arquivo" at bounding box center [338, 374] width 104 height 15
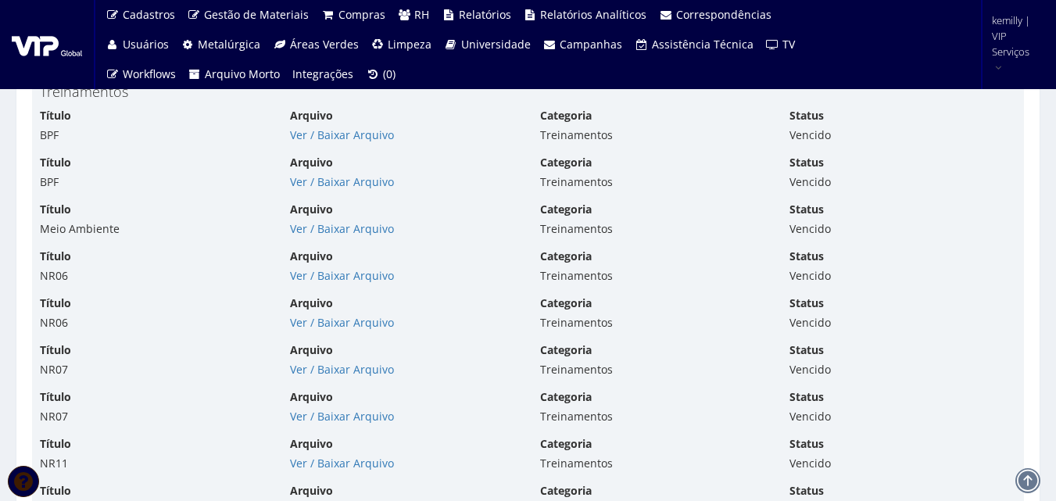
scroll to position [5239, 0]
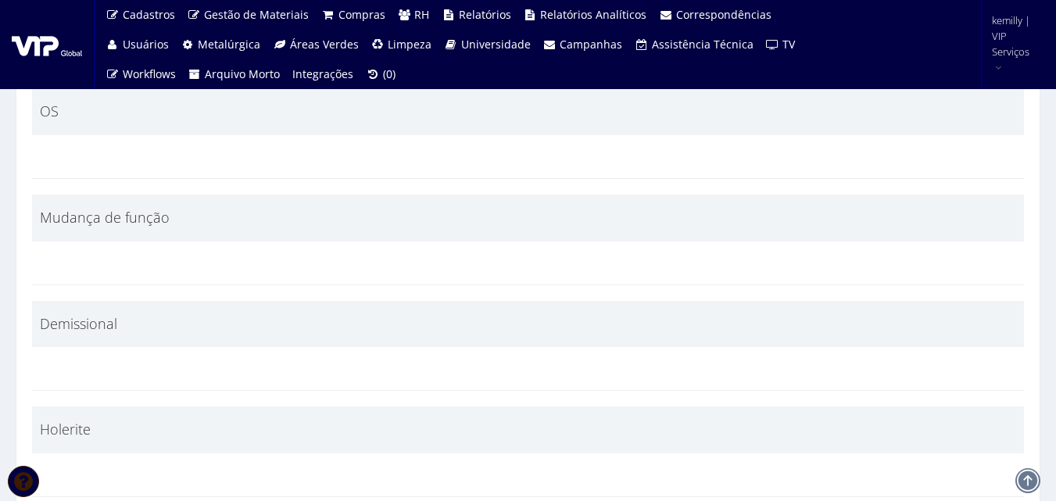
scroll to position [5463, 0]
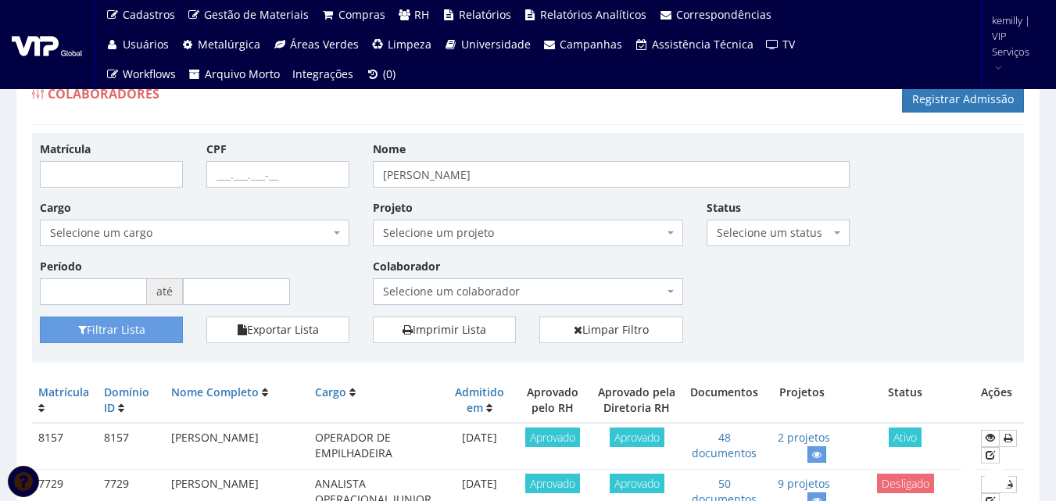
drag, startPoint x: 708, startPoint y: 119, endPoint x: 717, endPoint y: 129, distance: 13.3
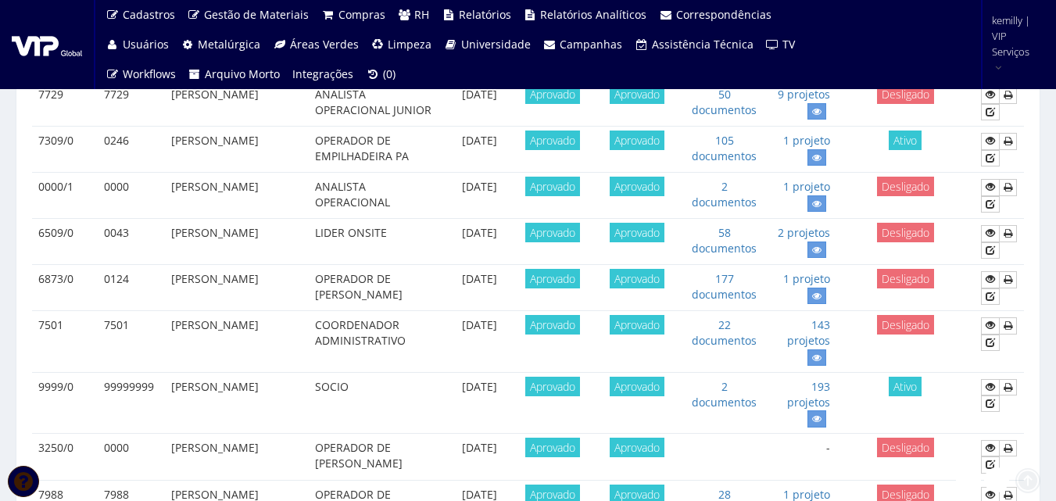
scroll to position [391, 0]
